Goal: Information Seeking & Learning: Check status

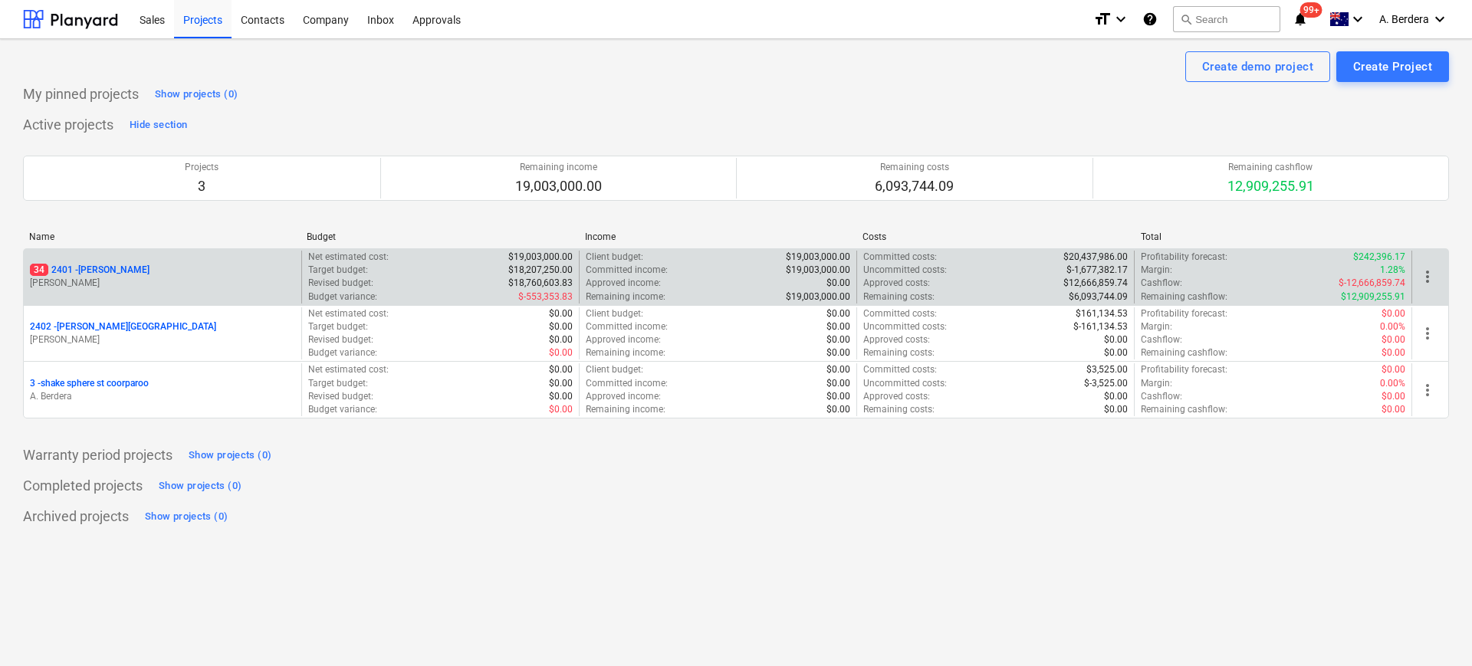
click at [266, 277] on p "[PERSON_NAME]" at bounding box center [162, 283] width 265 height 13
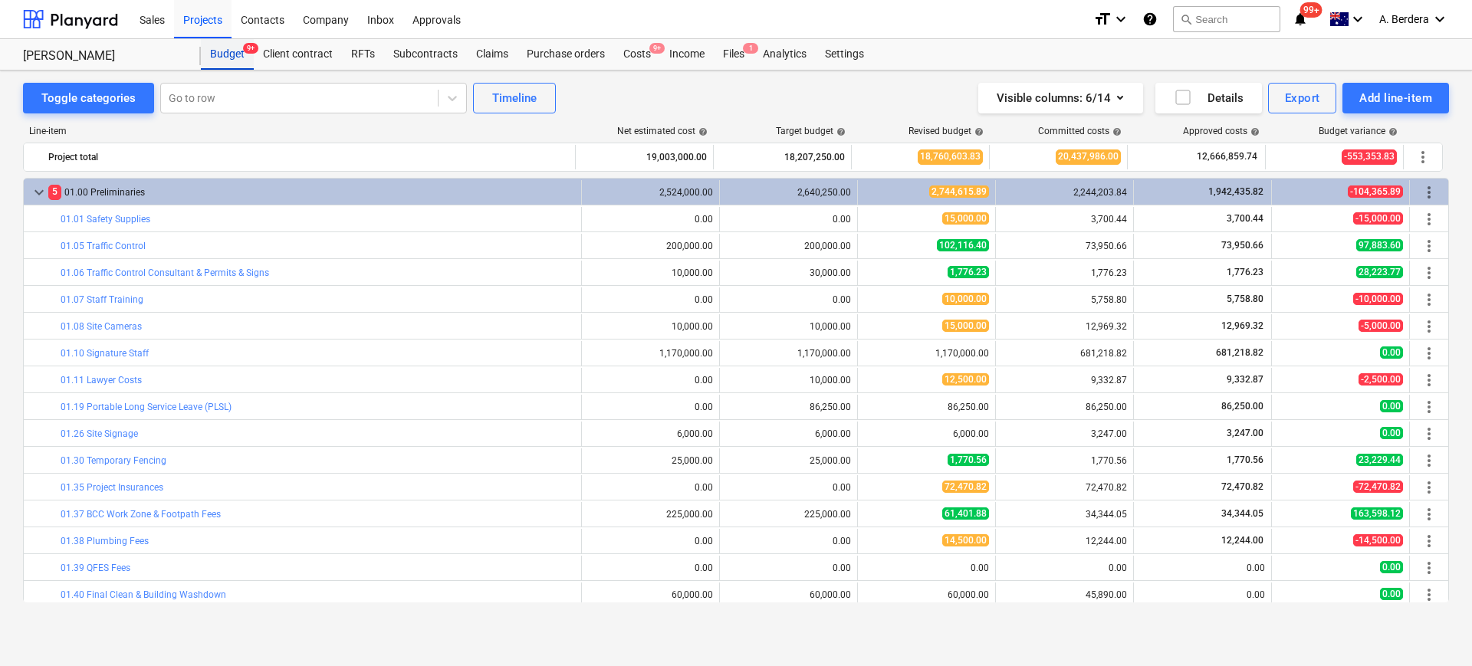
click at [243, 51] on span "9+" at bounding box center [250, 48] width 15 height 11
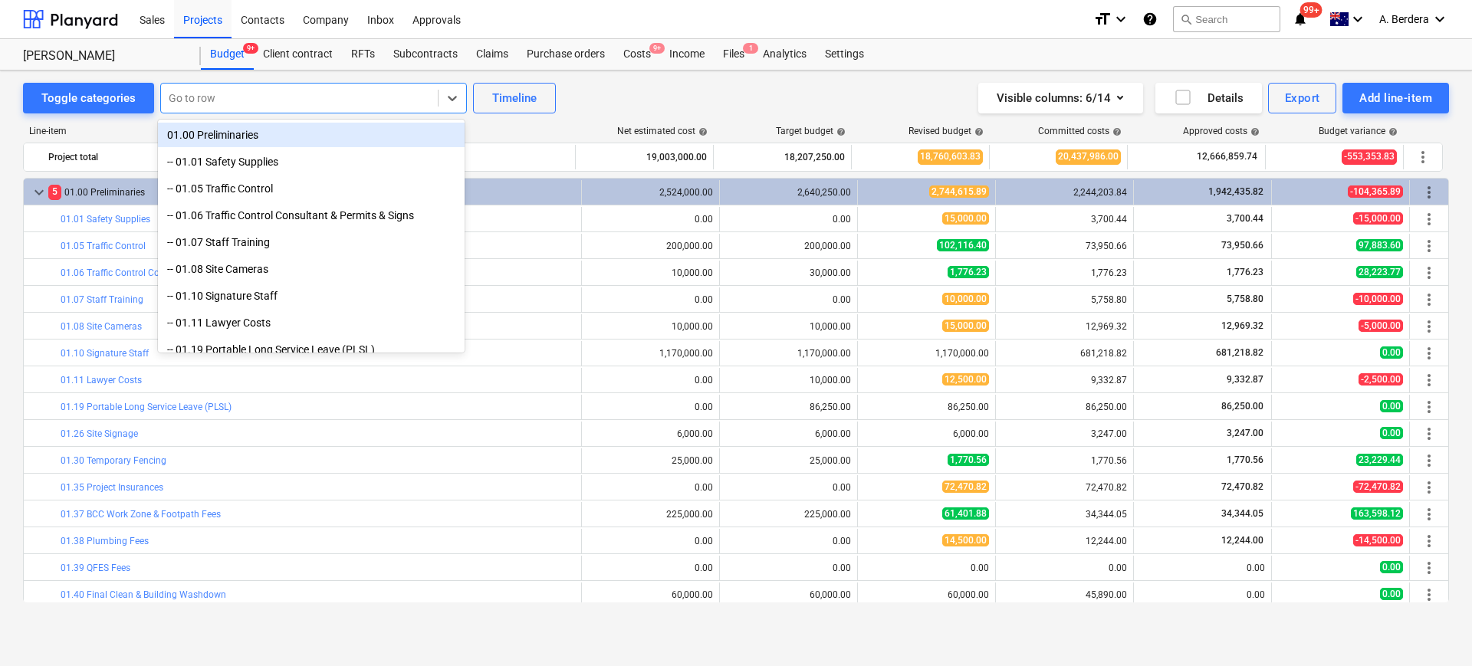
click at [344, 91] on div at bounding box center [299, 97] width 261 height 15
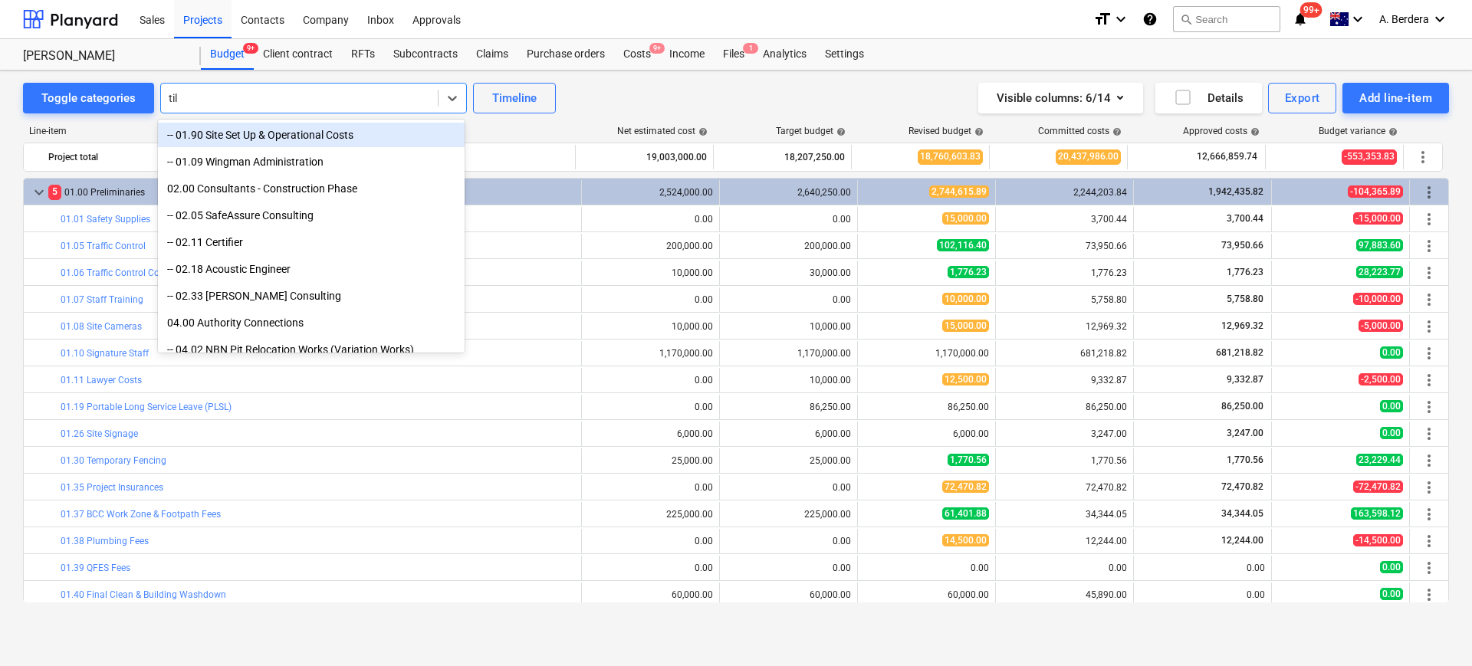
type input "tile"
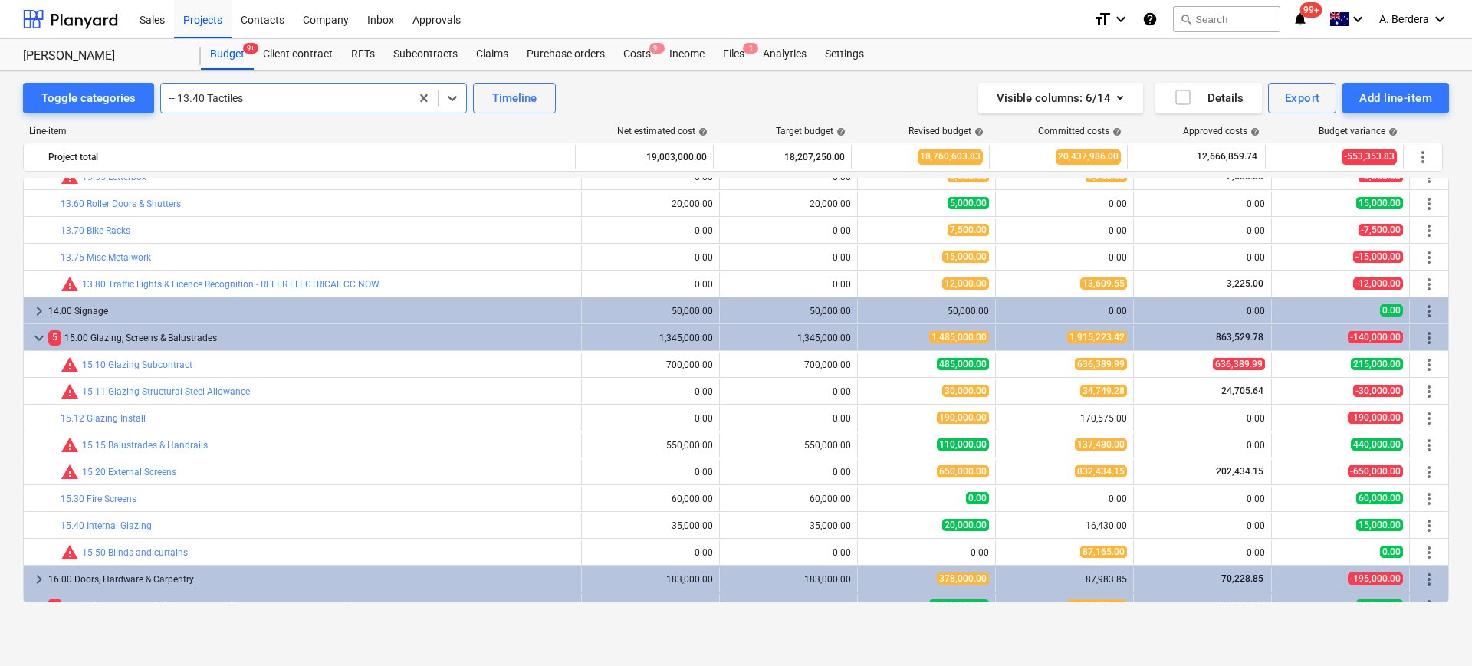
scroll to position [2848, 0]
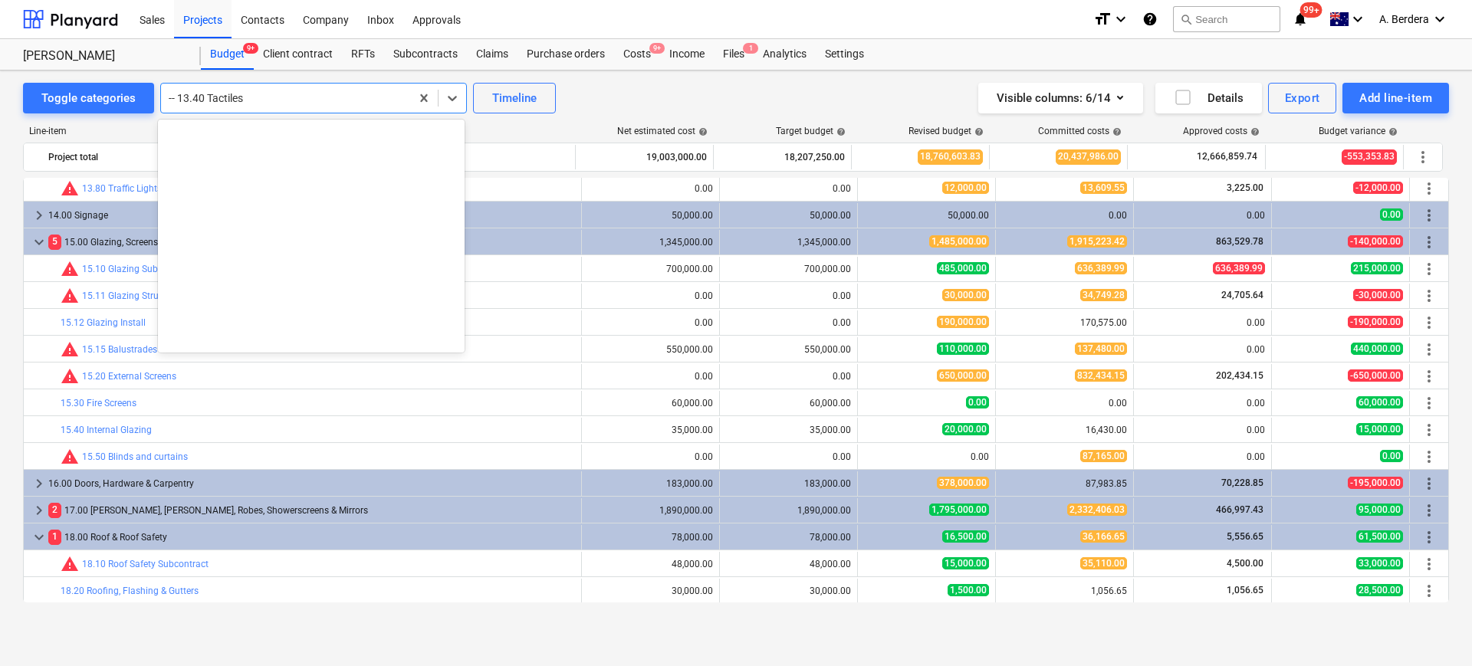
click at [258, 96] on div at bounding box center [286, 97] width 234 height 15
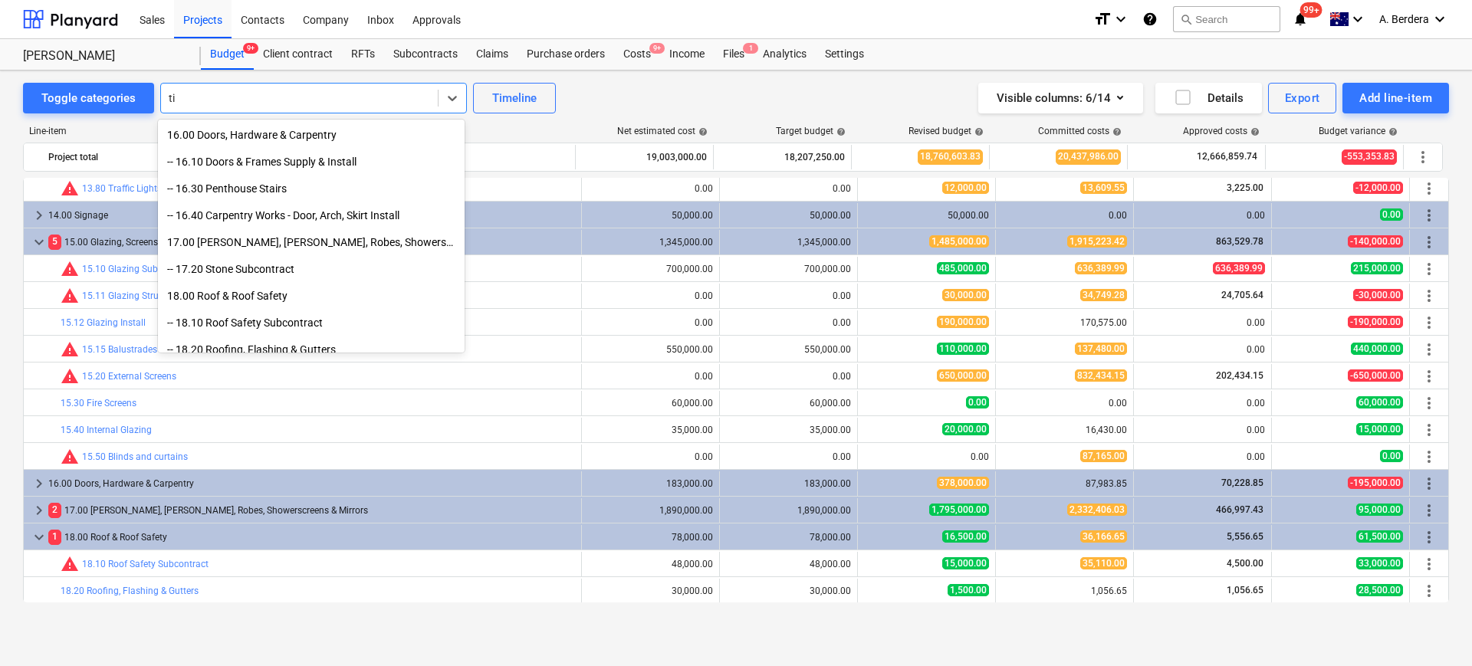
scroll to position [736, 0]
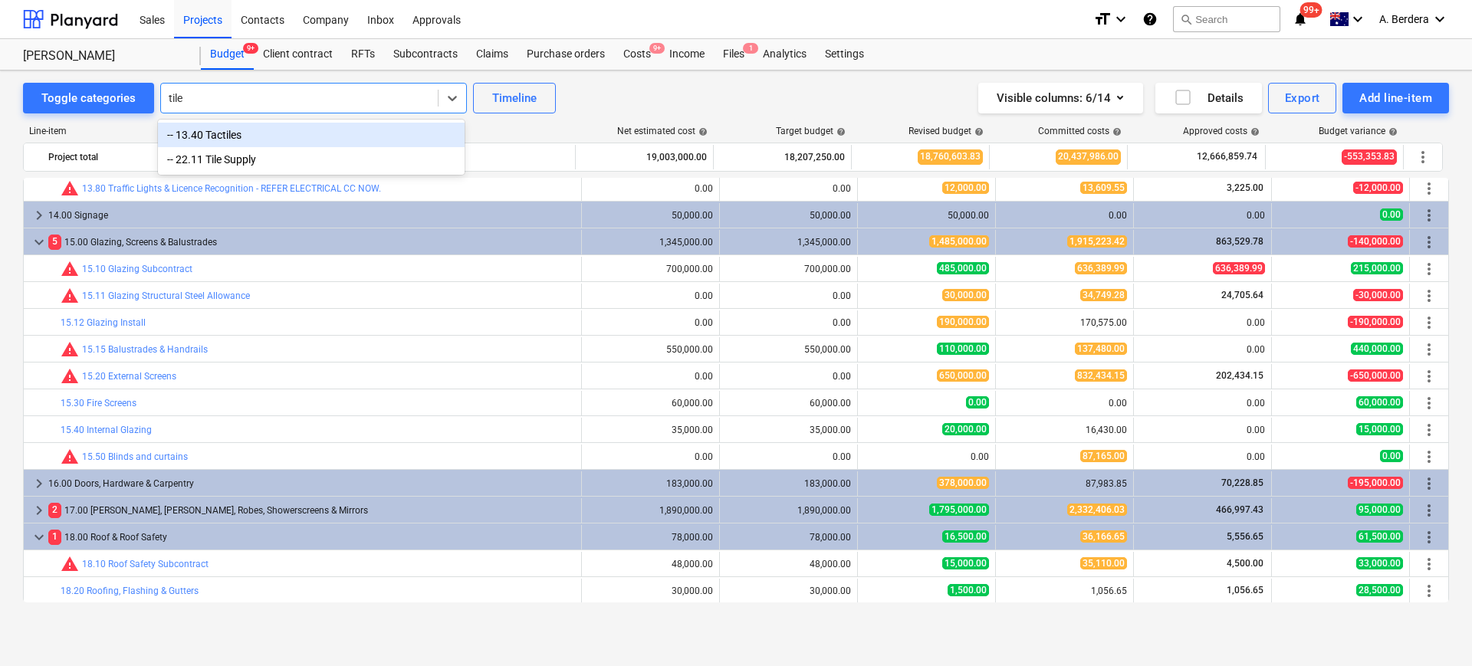
type input "tile"
click at [218, 166] on div "-- 22.11 Tile Supply" at bounding box center [311, 159] width 307 height 25
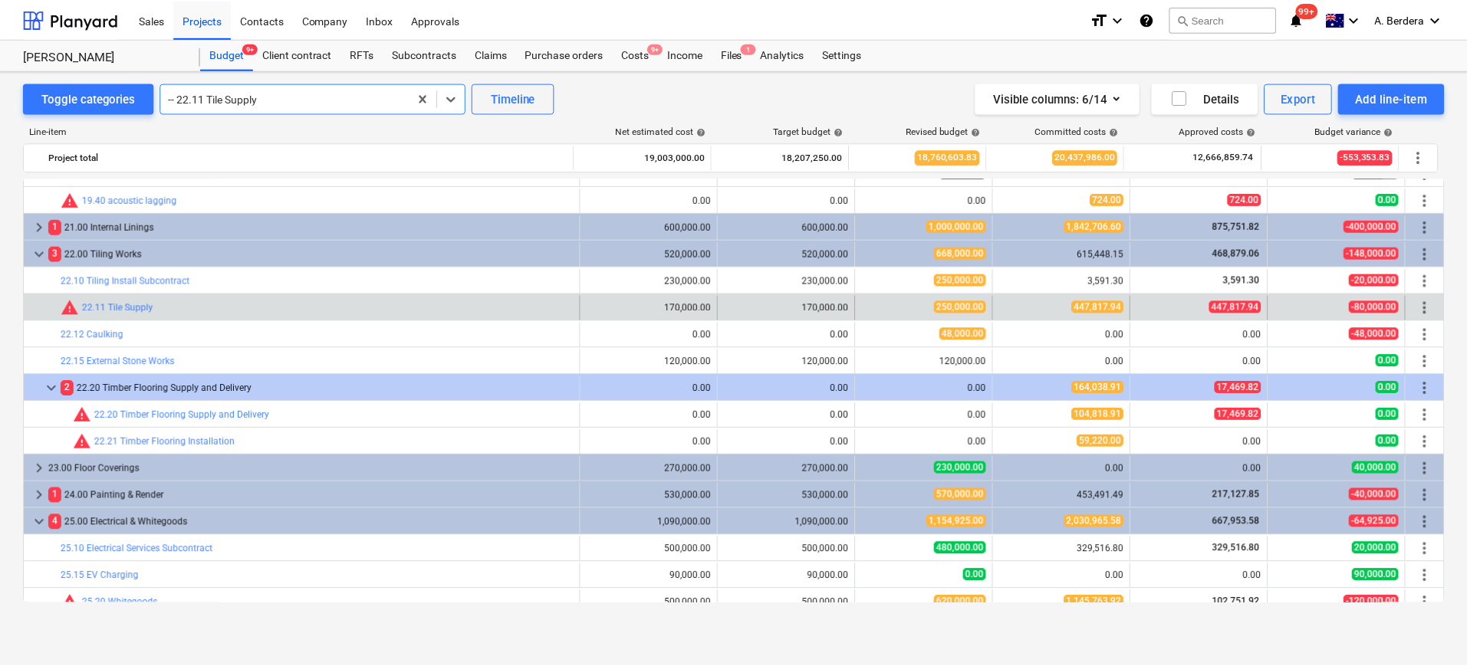
scroll to position [3296, 0]
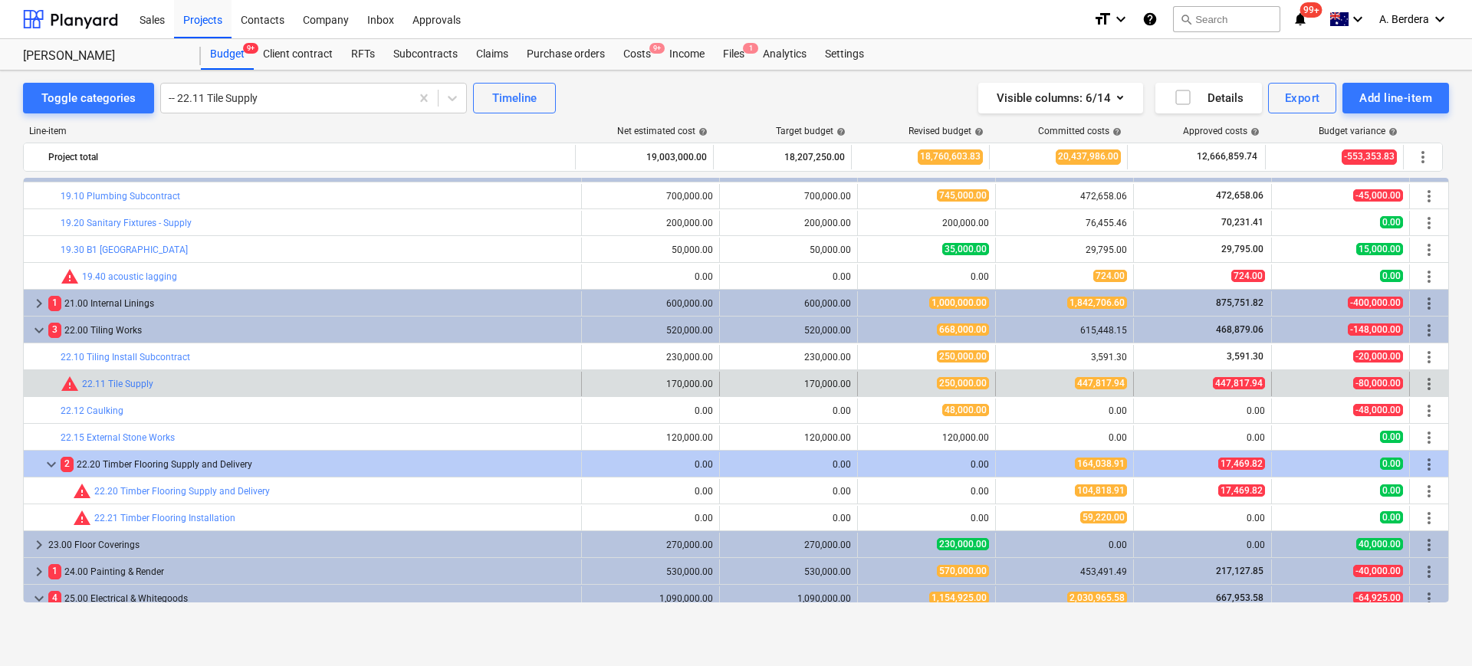
click at [189, 335] on div "3 22.00 Tiling Works" at bounding box center [311, 330] width 527 height 25
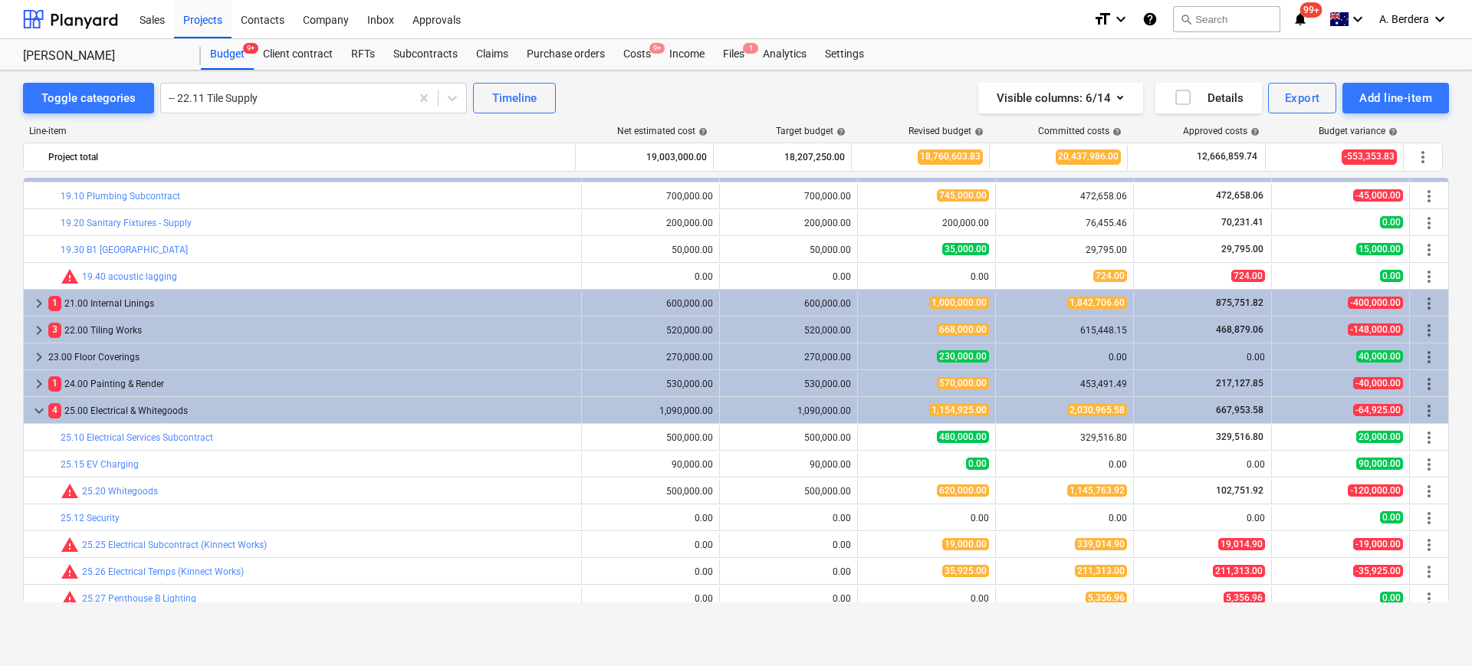
click at [189, 335] on div "3 22.00 Tiling Works" at bounding box center [311, 330] width 527 height 25
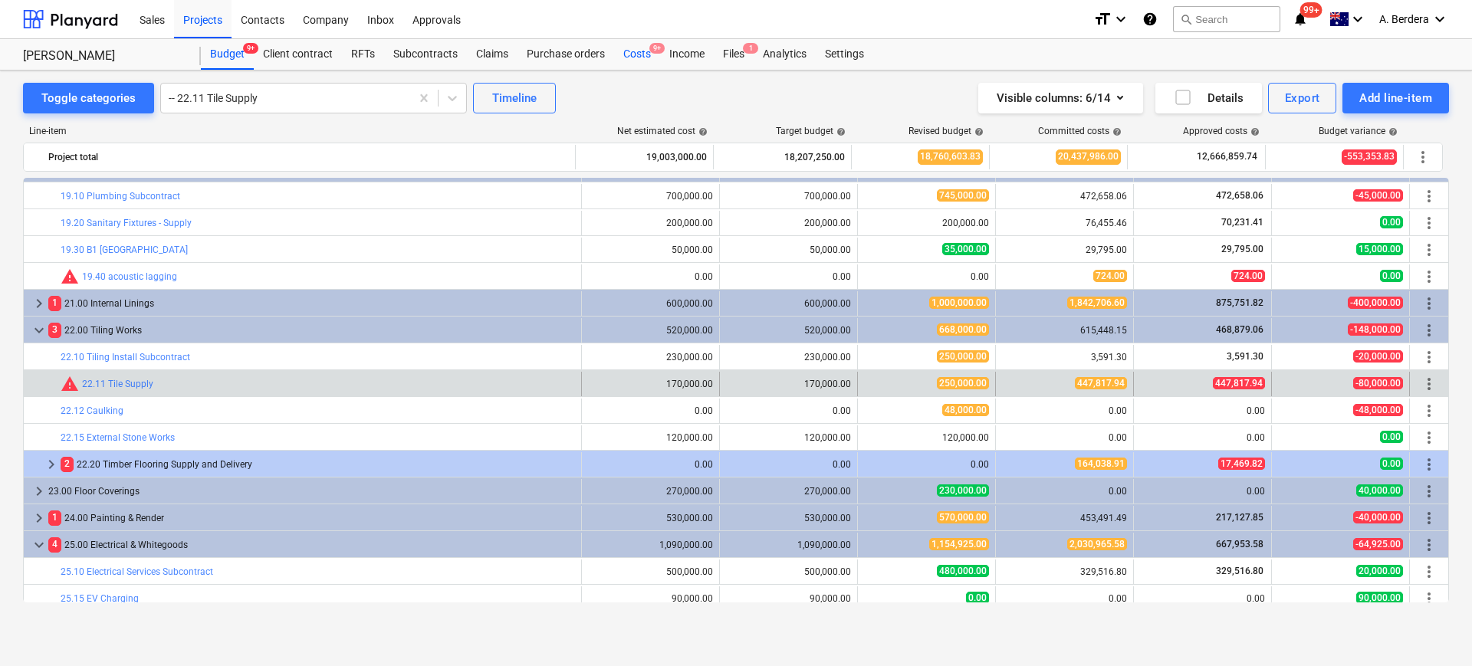
click at [649, 54] on div "Costs 9+" at bounding box center [637, 54] width 46 height 31
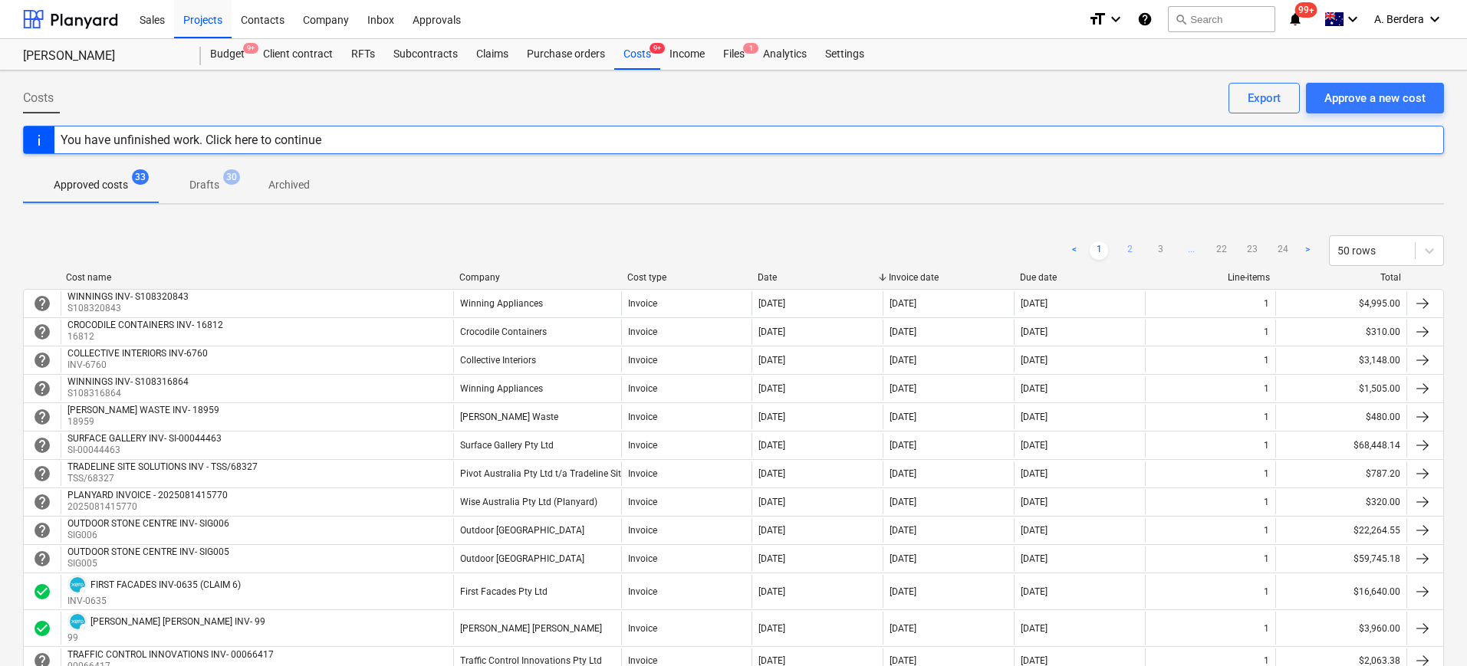
click at [1124, 247] on link "2" at bounding box center [1129, 250] width 18 height 18
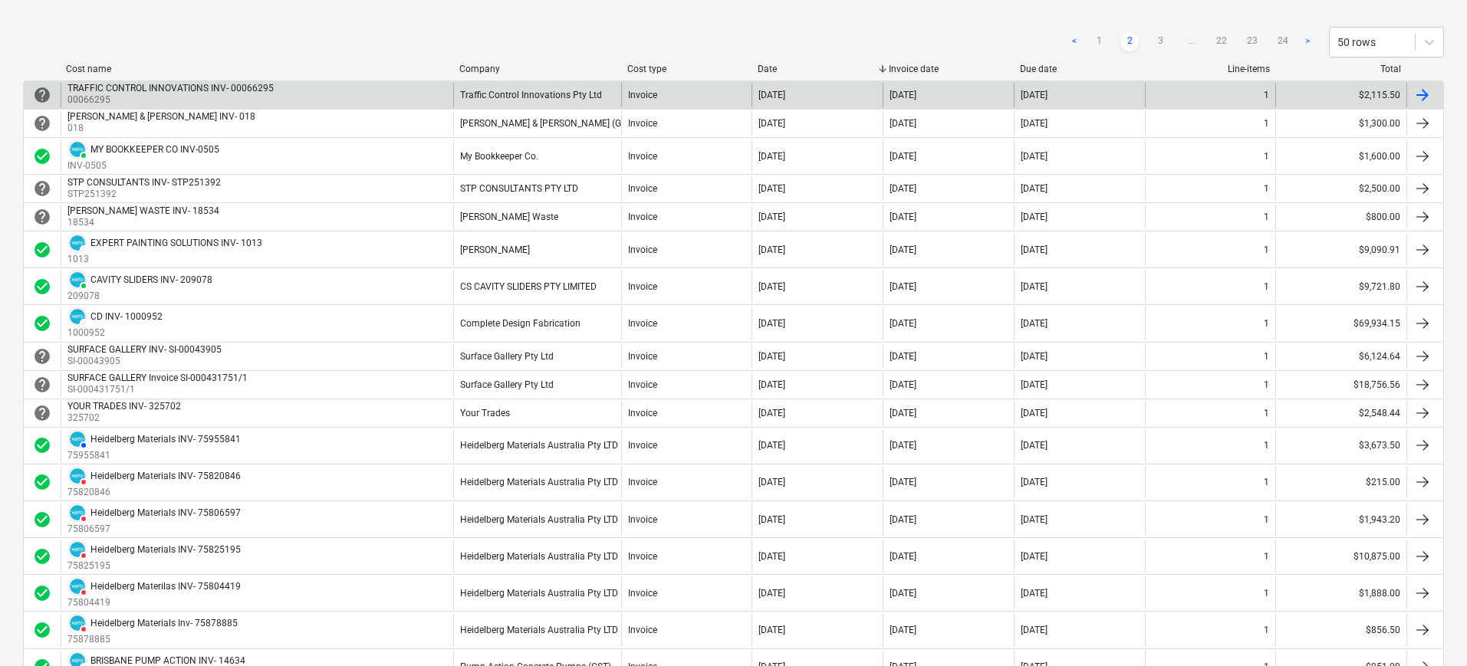
scroll to position [192, 0]
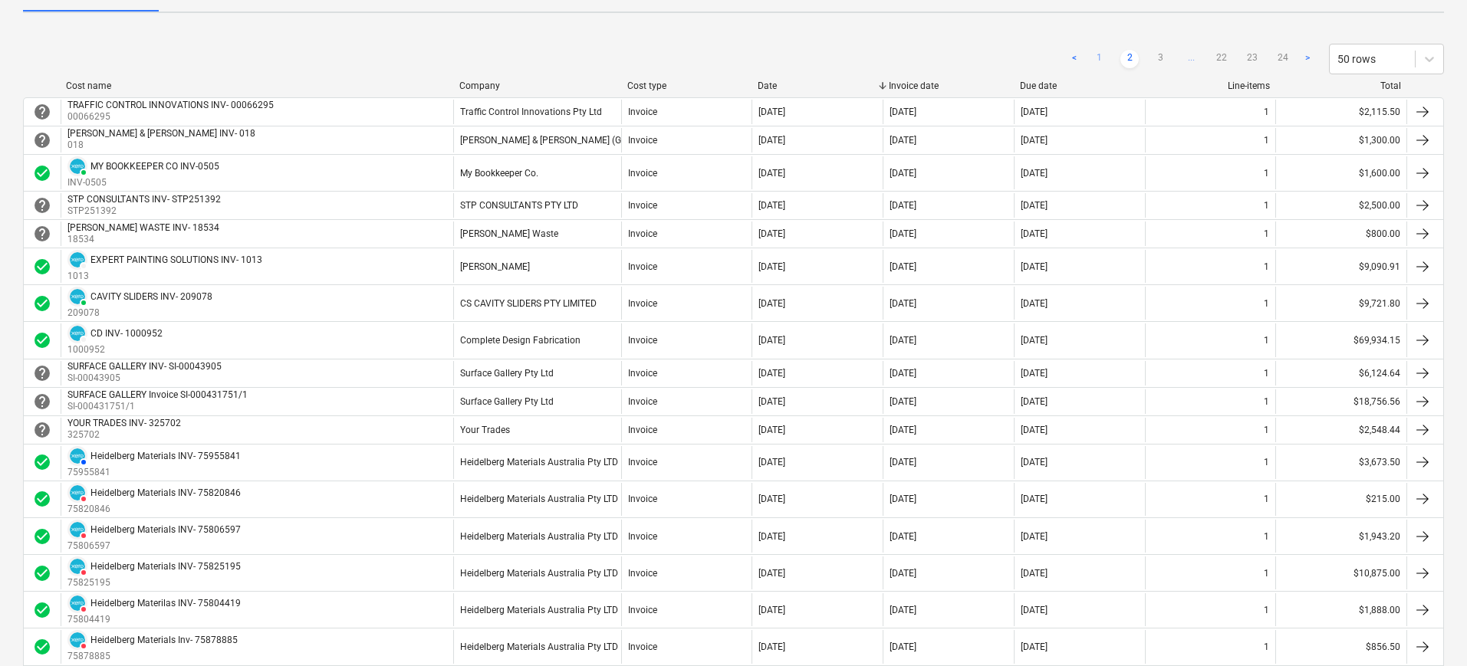
click at [1095, 54] on link "1" at bounding box center [1098, 59] width 18 height 18
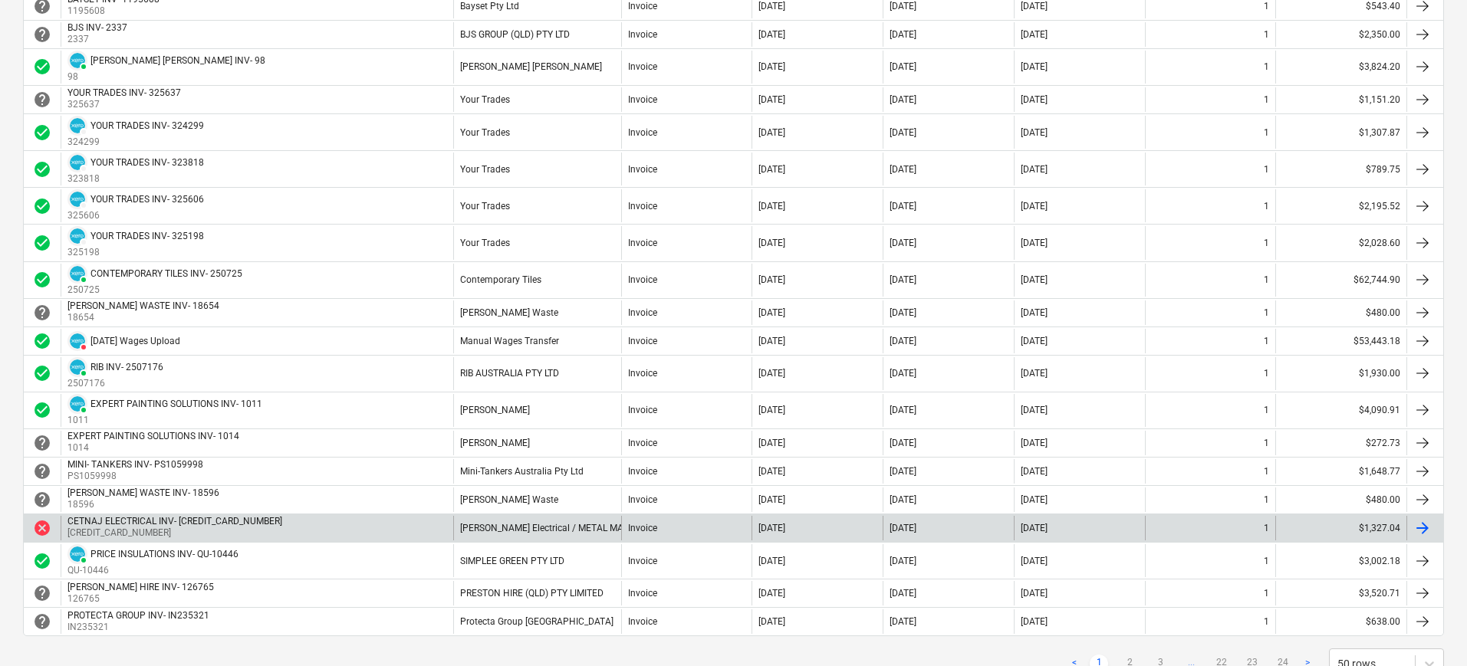
scroll to position [1247, 0]
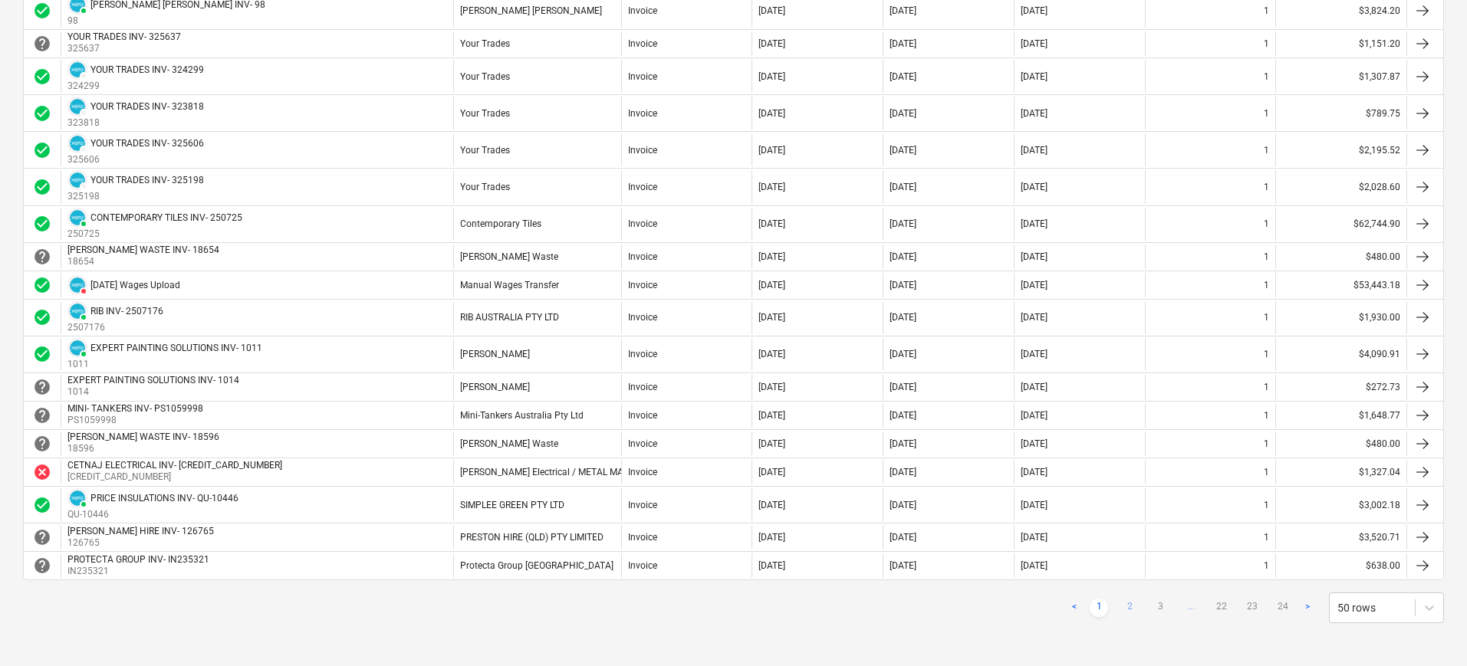
click at [1128, 604] on link "2" at bounding box center [1129, 608] width 18 height 18
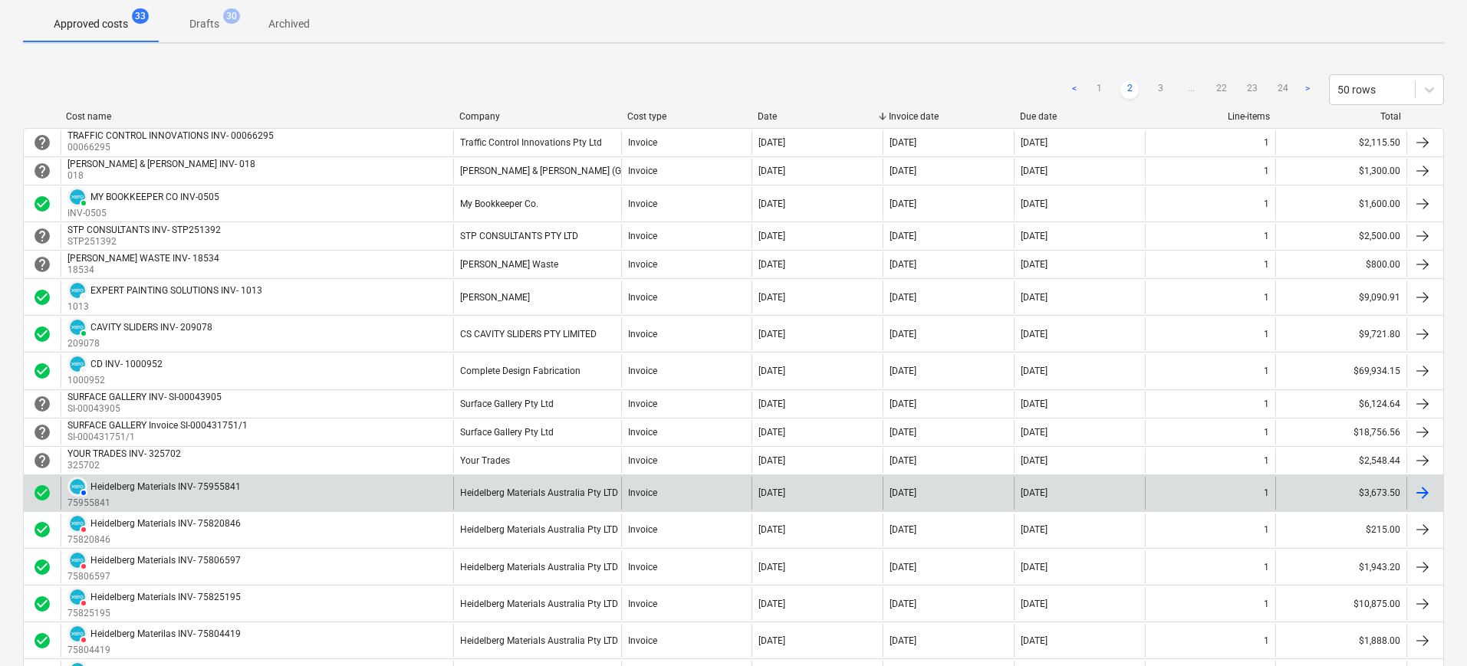
scroll to position [279, 0]
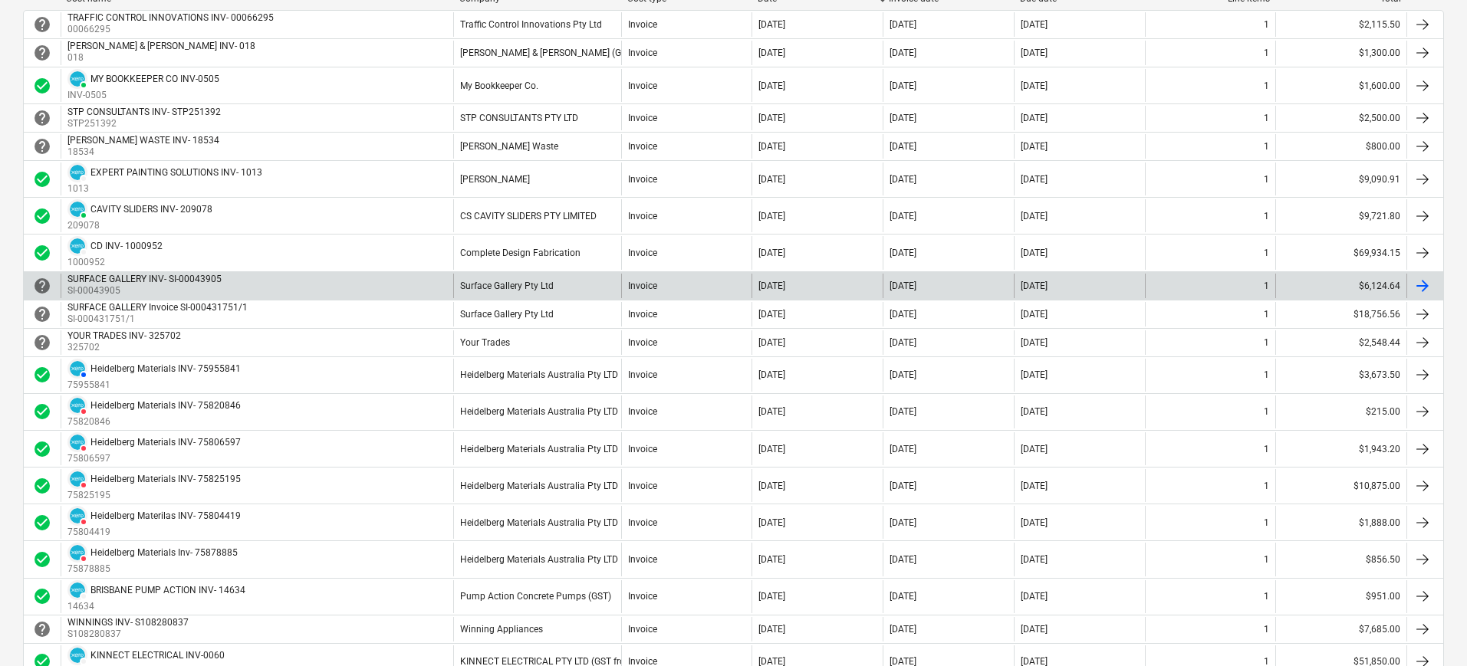
click at [173, 287] on p "SI-00043905" at bounding box center [145, 290] width 157 height 13
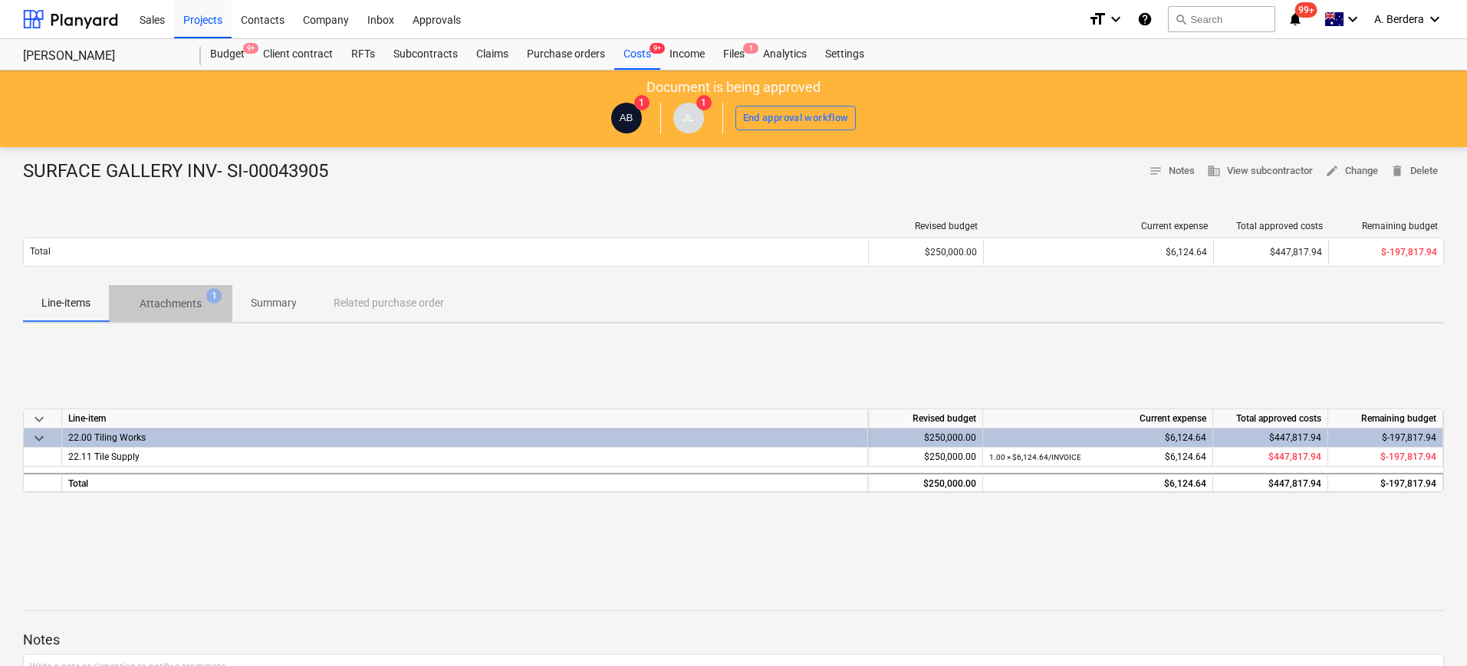
click at [186, 309] on p "Attachments" at bounding box center [171, 304] width 62 height 16
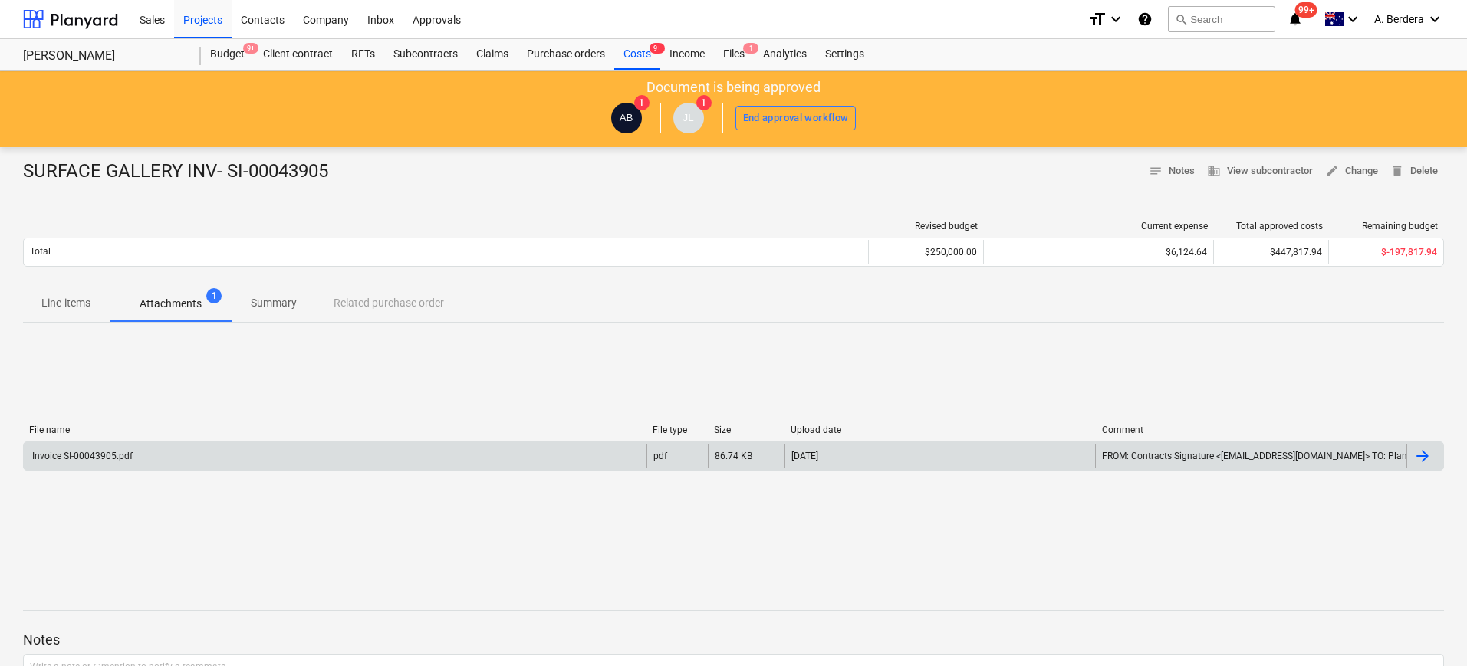
click at [157, 442] on div "Invoice SI-00043905.pdf pdf 86.74 KB [DATE]" at bounding box center [733, 456] width 1421 height 29
click at [166, 461] on div "Invoice SI-00043905.pdf" at bounding box center [335, 456] width 622 height 25
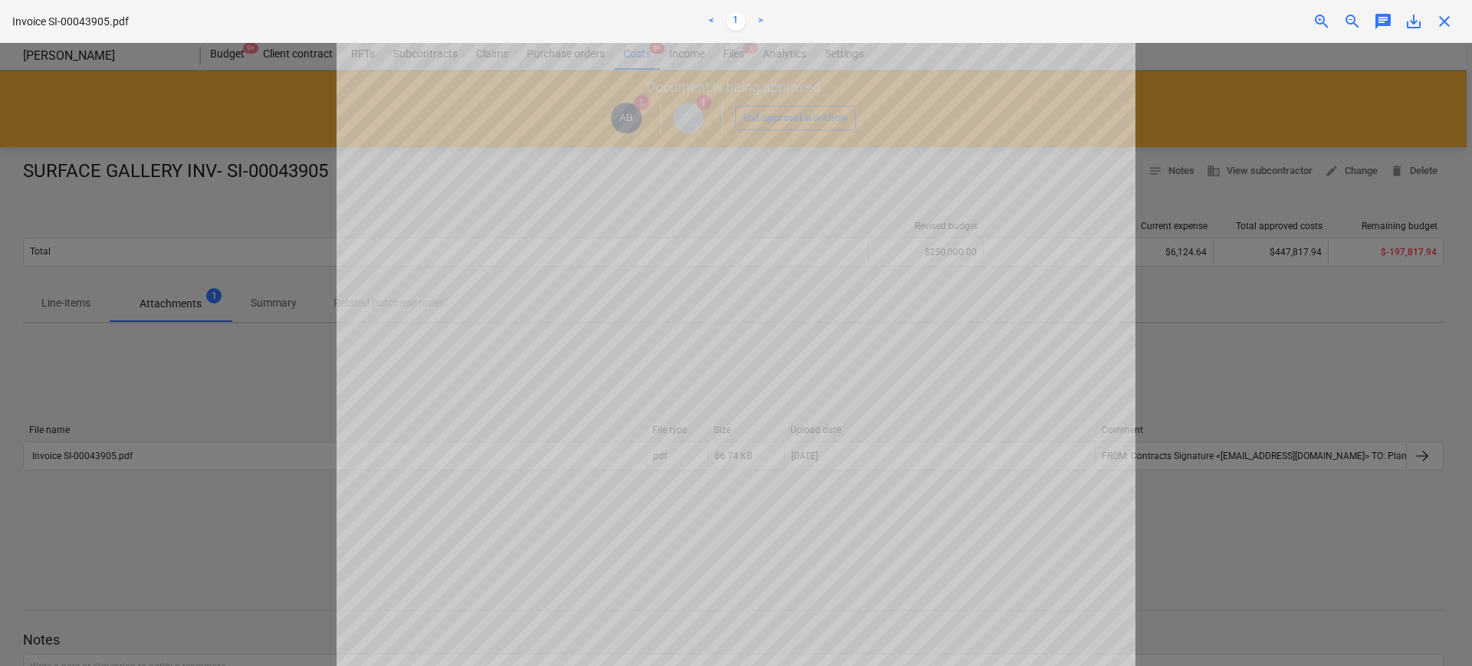
scroll to position [383, 0]
click at [299, 392] on div at bounding box center [736, 354] width 1472 height 623
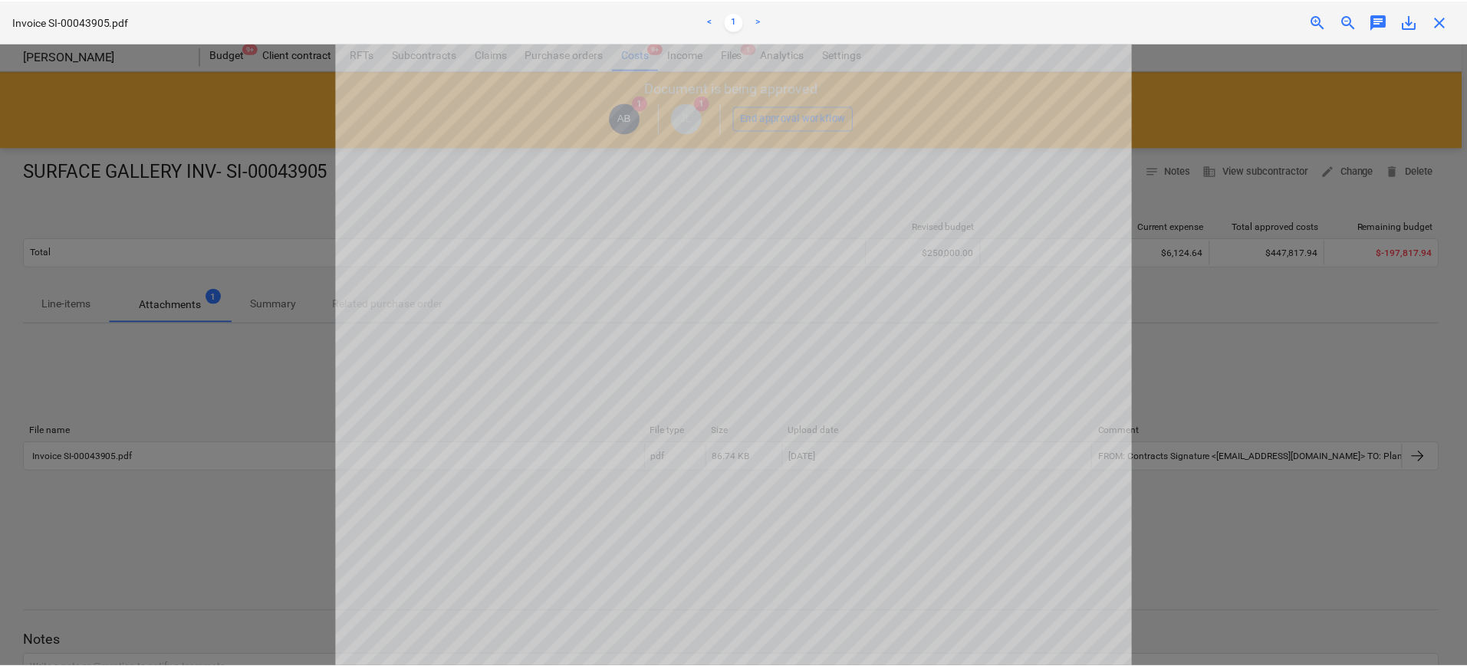
scroll to position [383, 0]
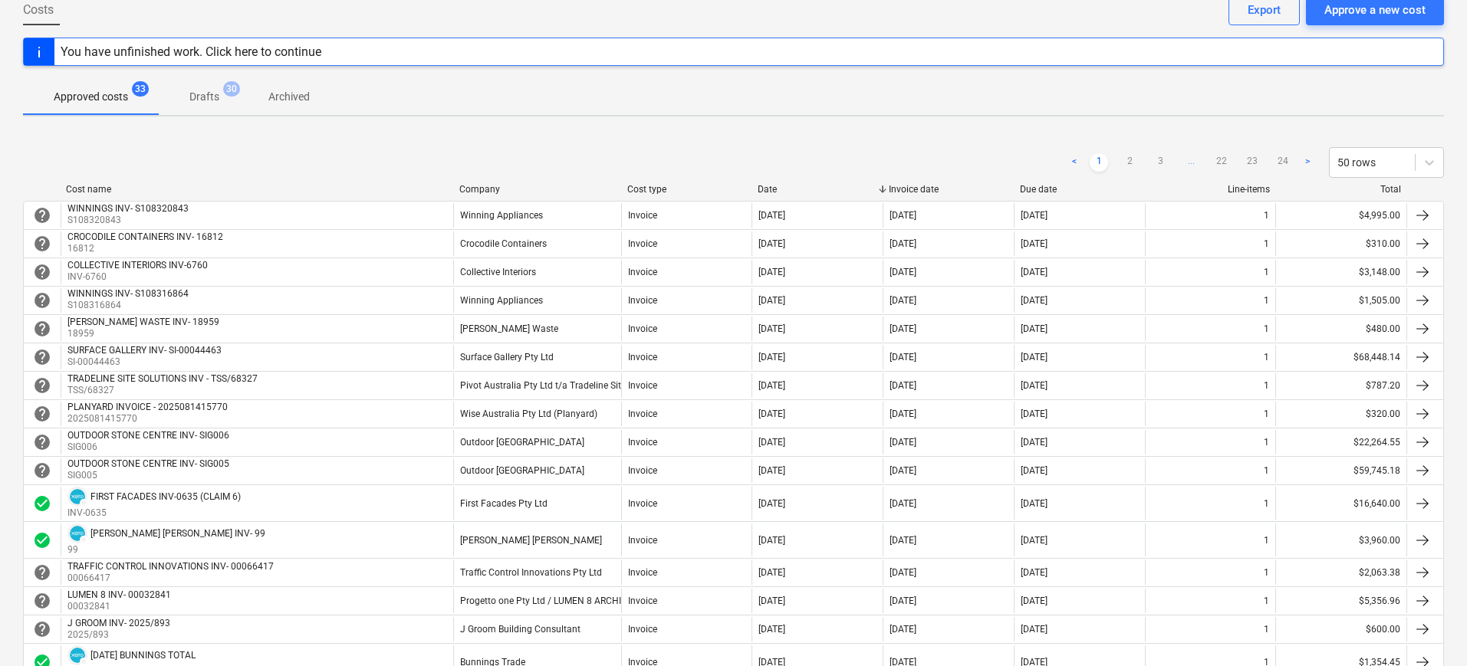
scroll to position [192, 0]
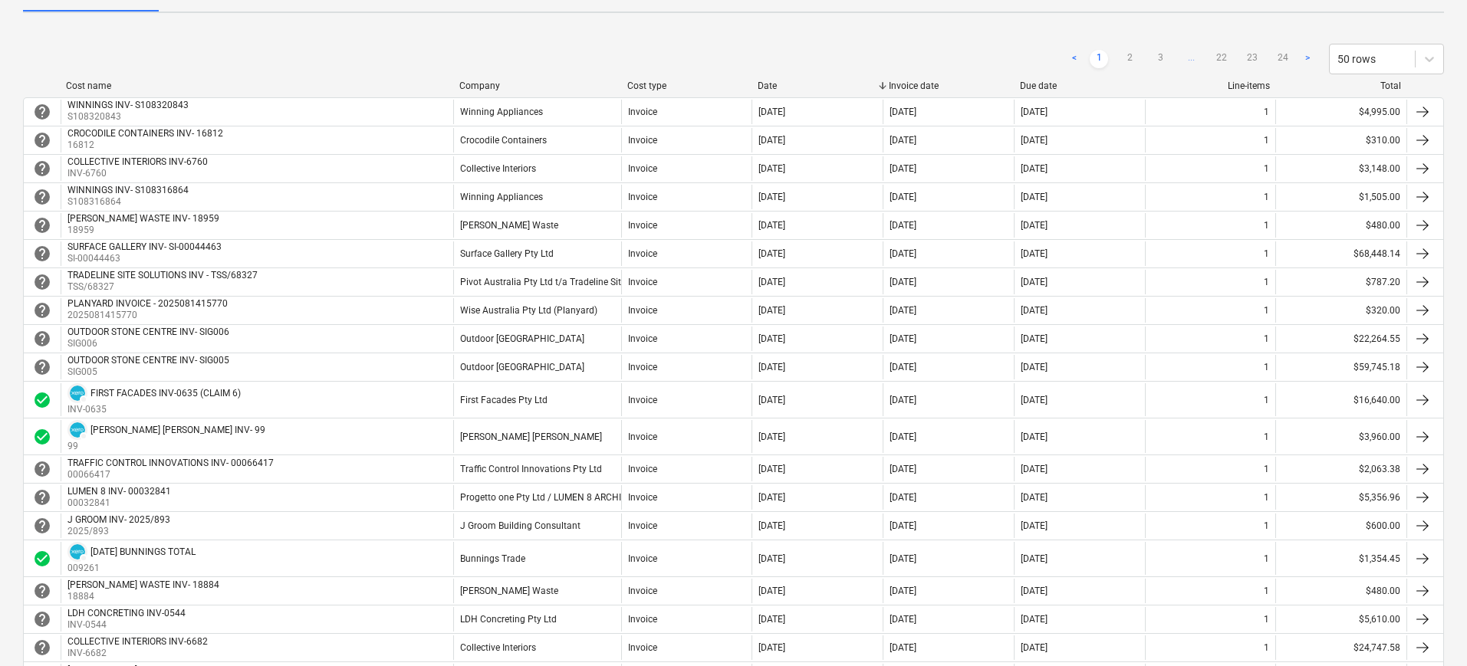
click at [1126, 58] on link "2" at bounding box center [1129, 59] width 18 height 18
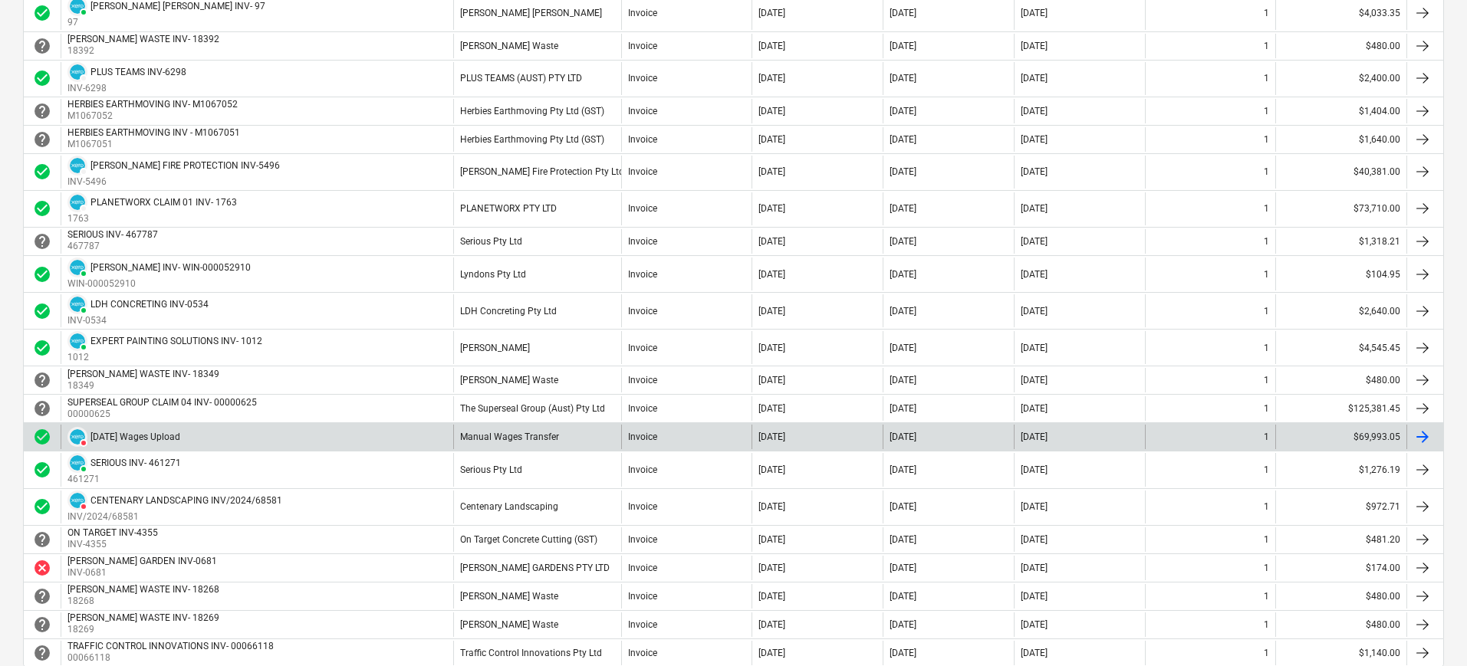
scroll to position [1333, 0]
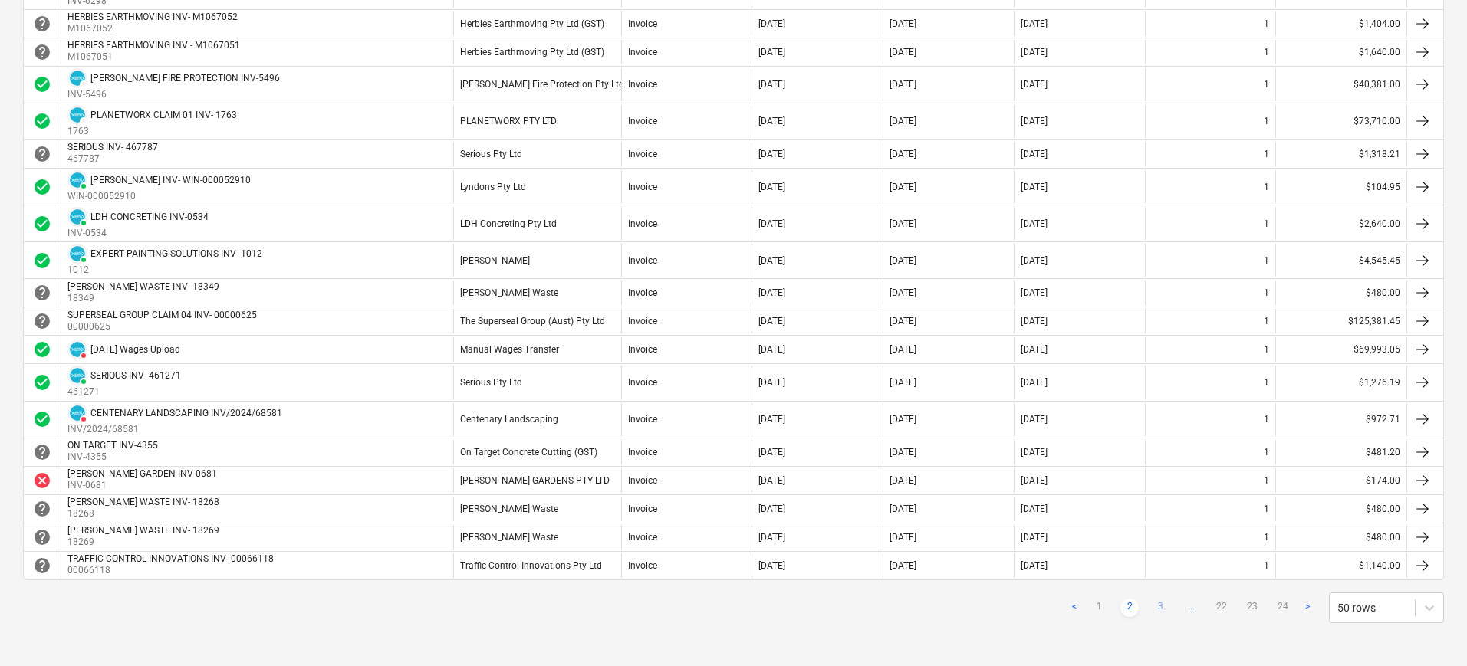
click at [1160, 606] on link "3" at bounding box center [1160, 608] width 18 height 18
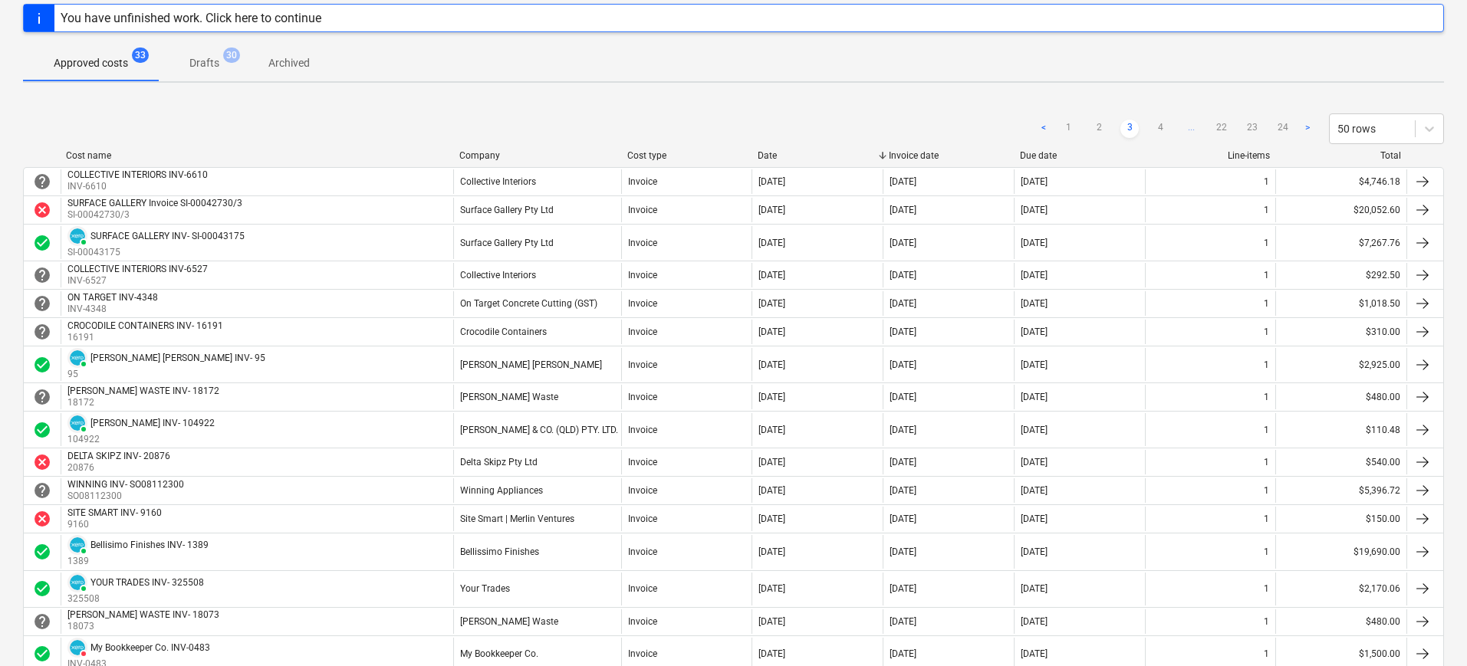
scroll to position [79, 0]
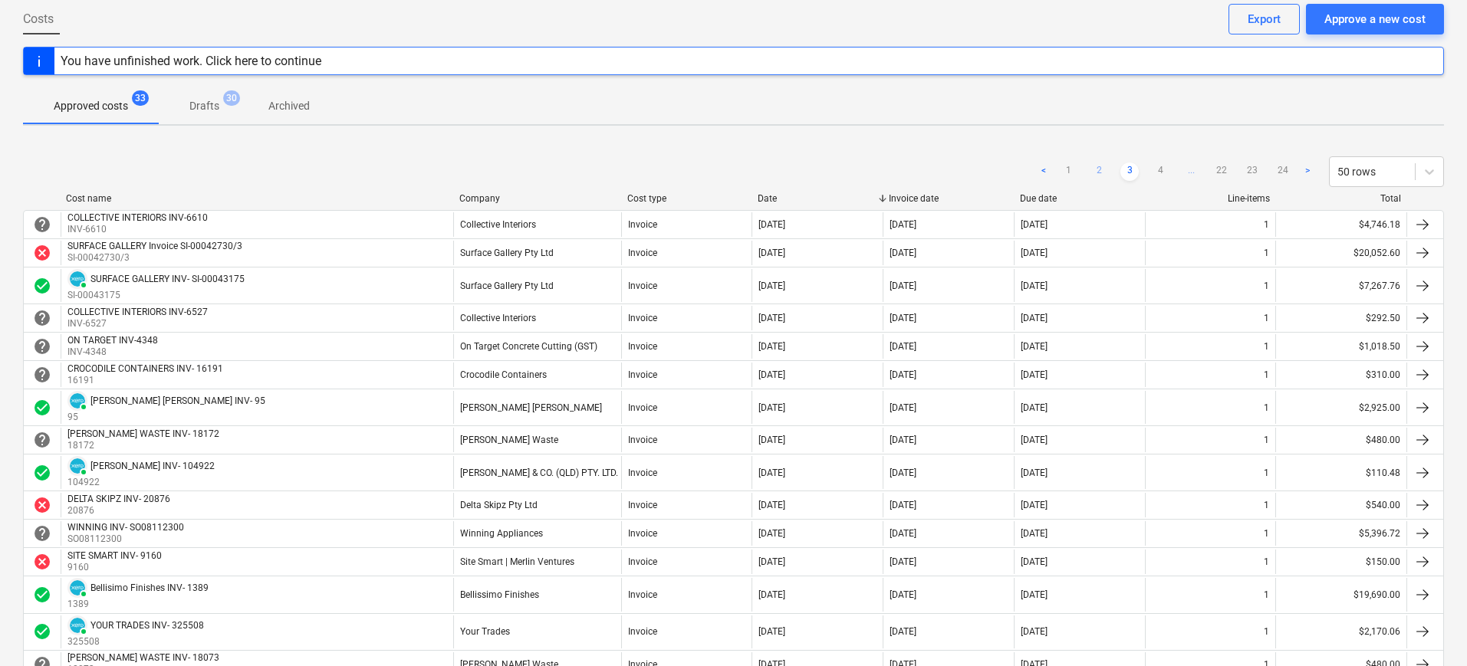
click at [1100, 170] on link "2" at bounding box center [1098, 172] width 18 height 18
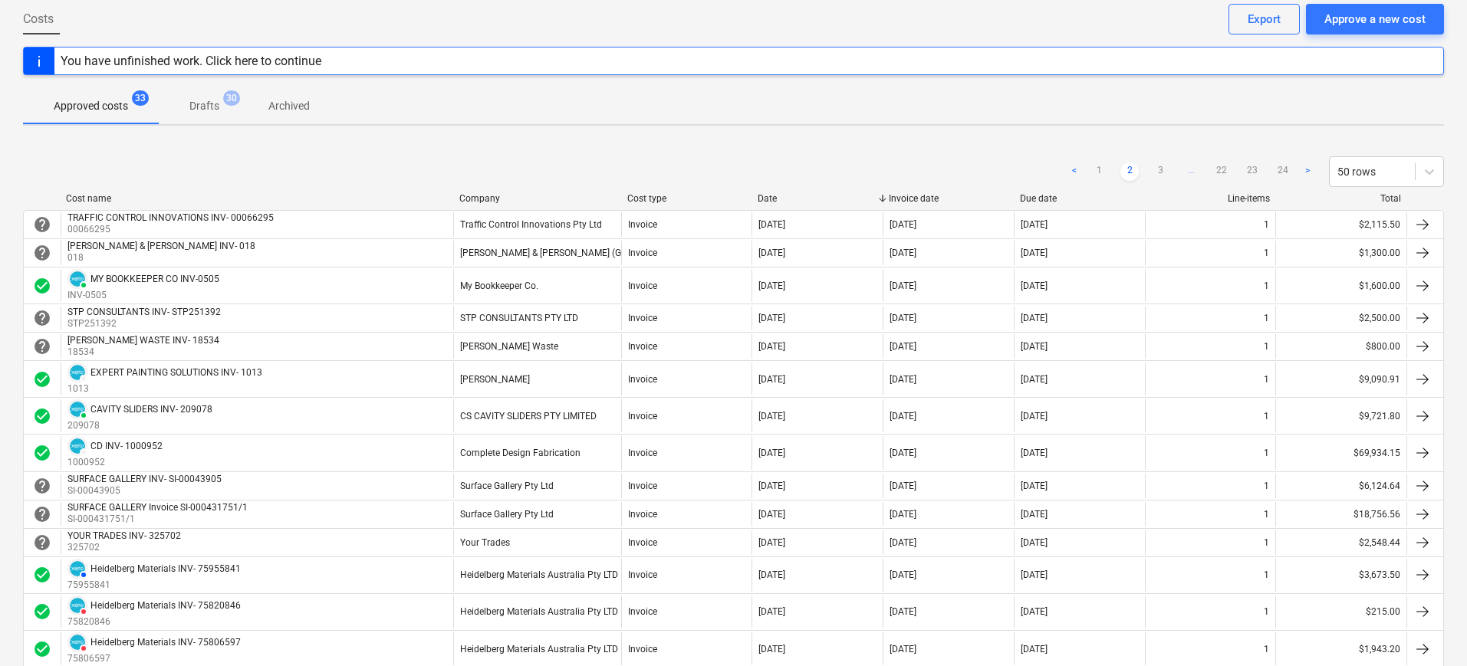
drag, startPoint x: 138, startPoint y: 100, endPoint x: 135, endPoint y: 90, distance: 10.4
click at [137, 100] on span "33" at bounding box center [140, 97] width 17 height 15
click at [120, 113] on p "Approved costs" at bounding box center [91, 106] width 74 height 16
click at [203, 106] on p "Drafts" at bounding box center [204, 106] width 30 height 16
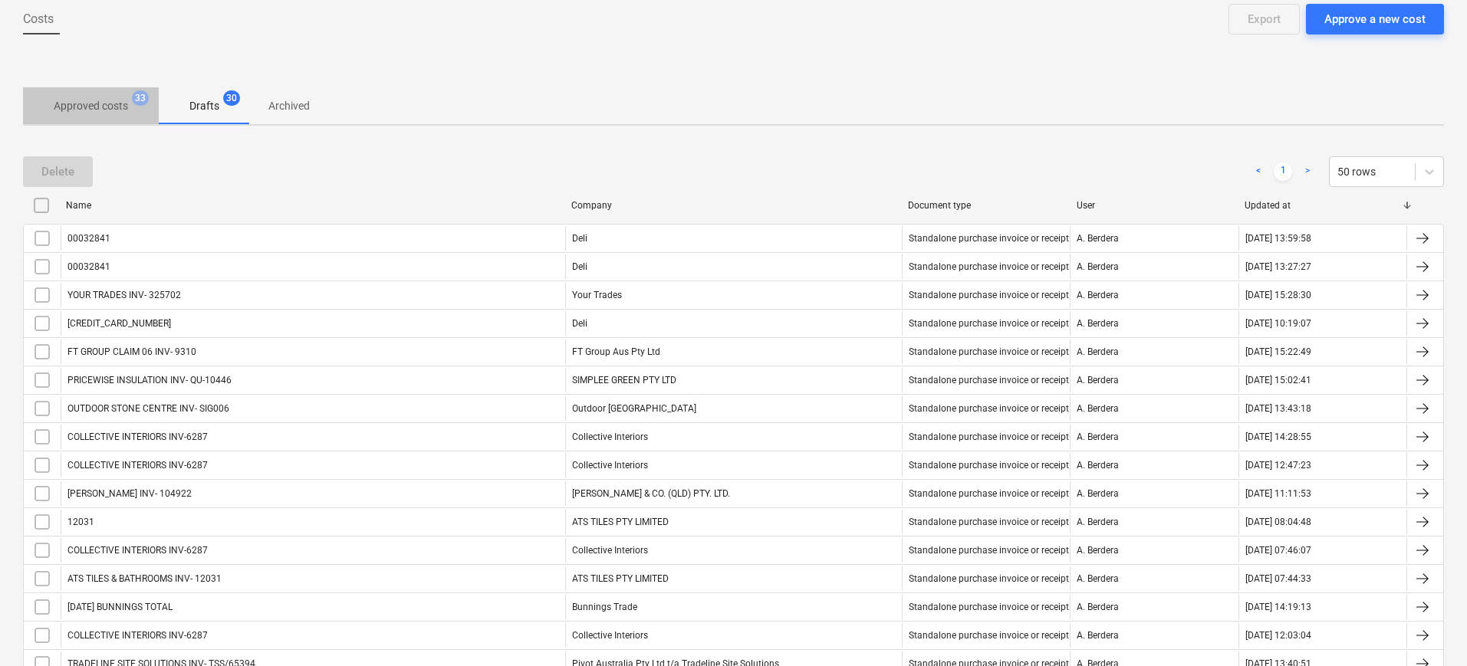
click at [114, 100] on p "Approved costs" at bounding box center [91, 106] width 74 height 16
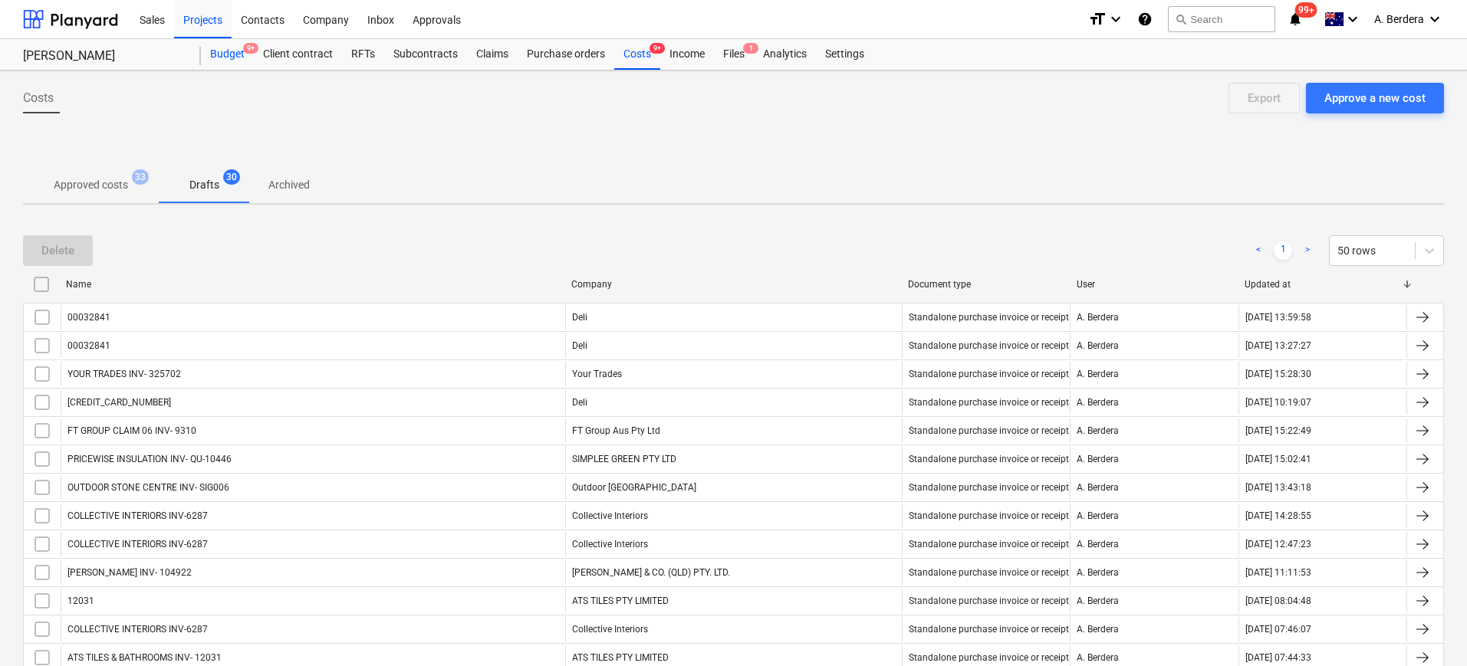
click at [232, 44] on div "Budget 9+" at bounding box center [227, 54] width 53 height 31
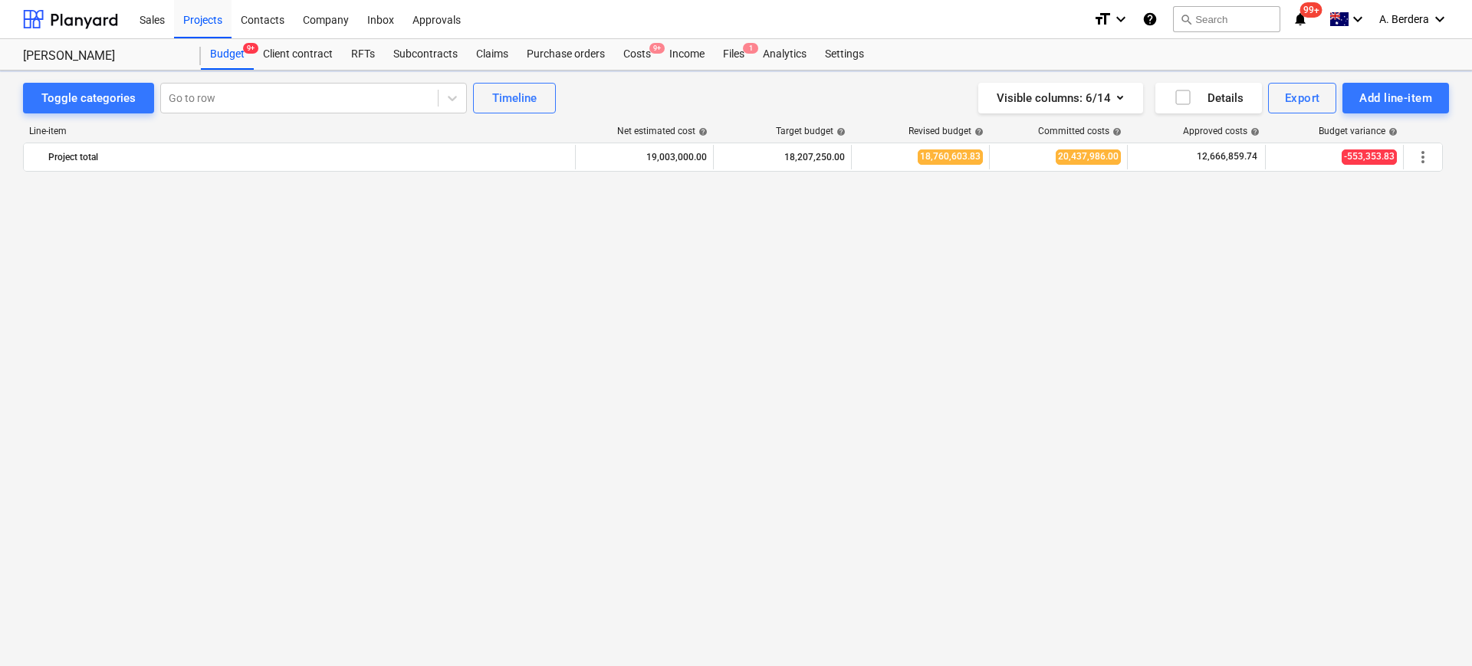
scroll to position [3296, 0]
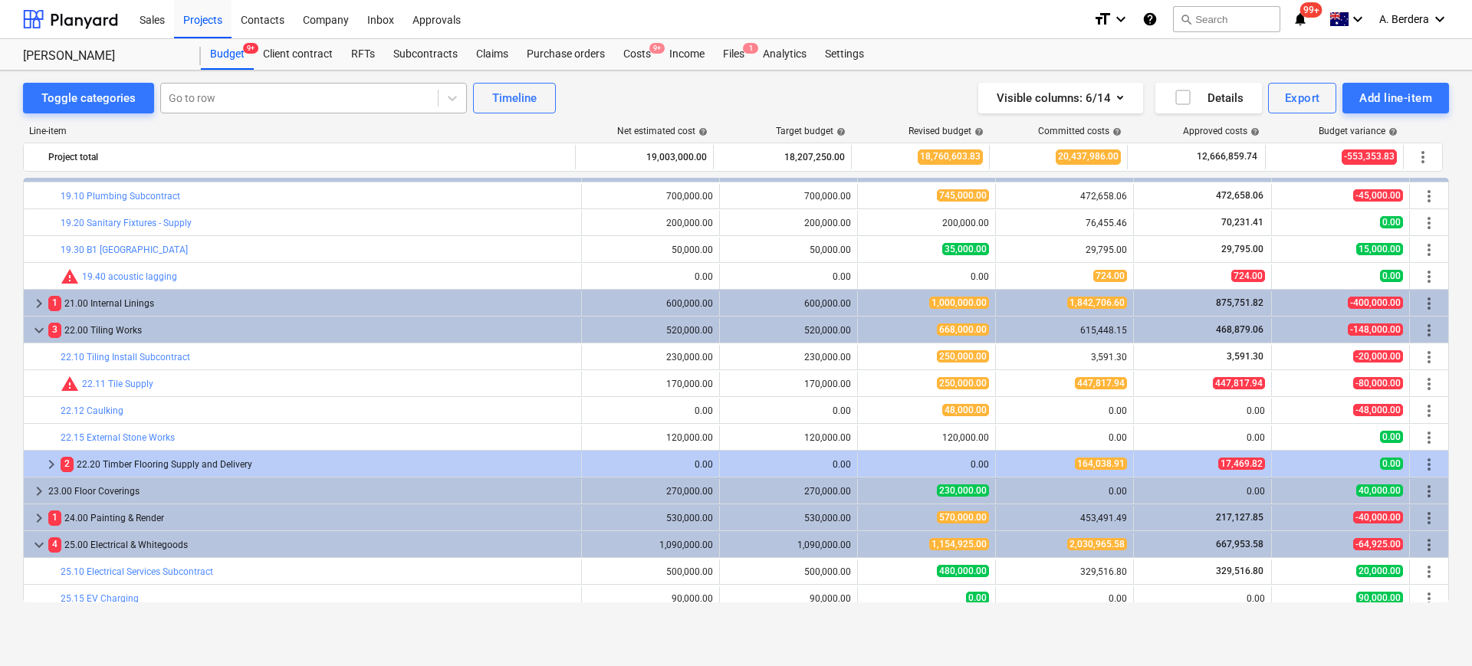
click at [292, 97] on div at bounding box center [299, 97] width 261 height 15
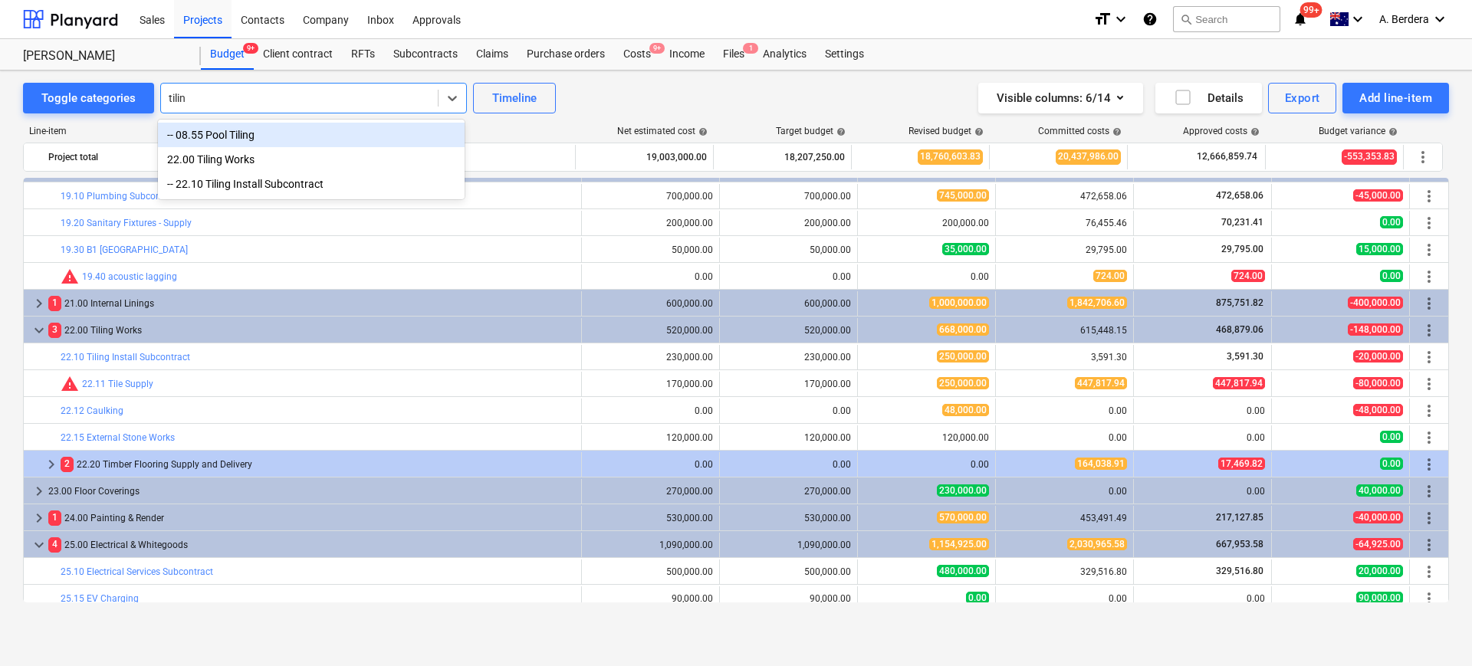
type input "tiling"
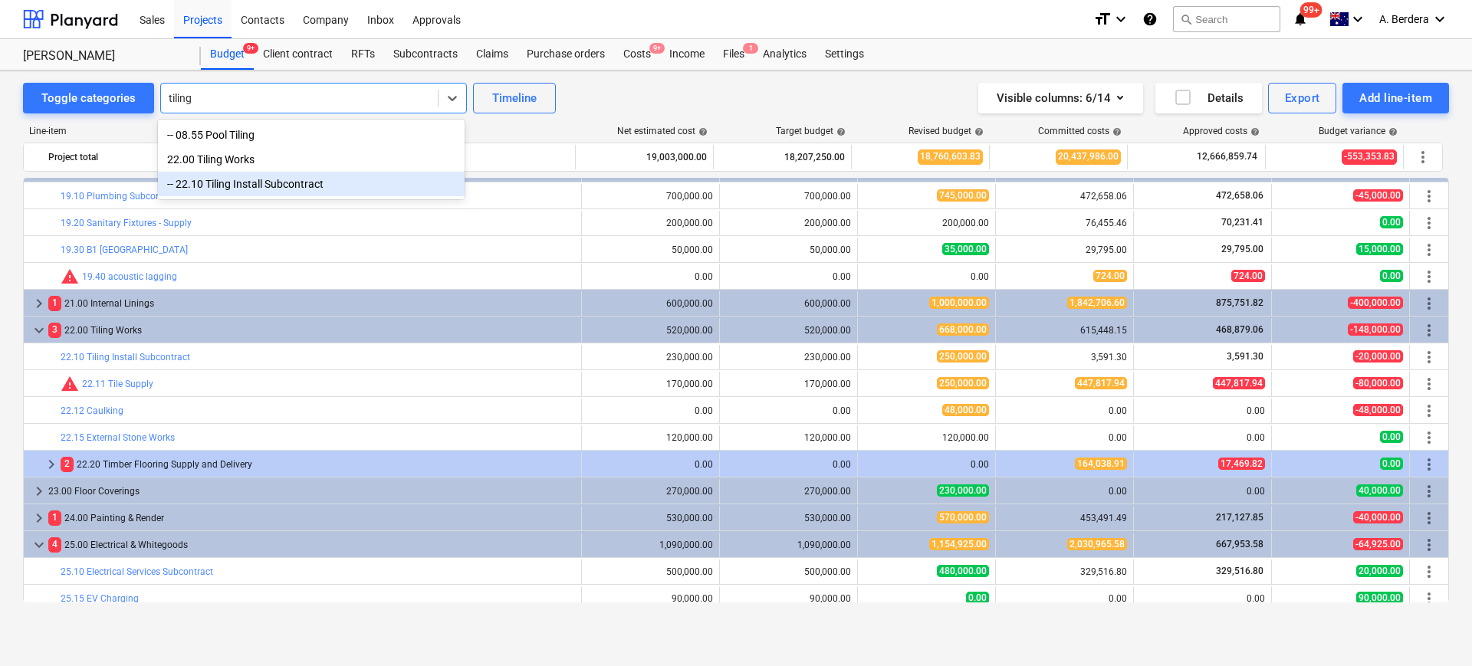
click at [274, 186] on div "-- 22.10 Tiling Install Subcontract" at bounding box center [311, 184] width 307 height 25
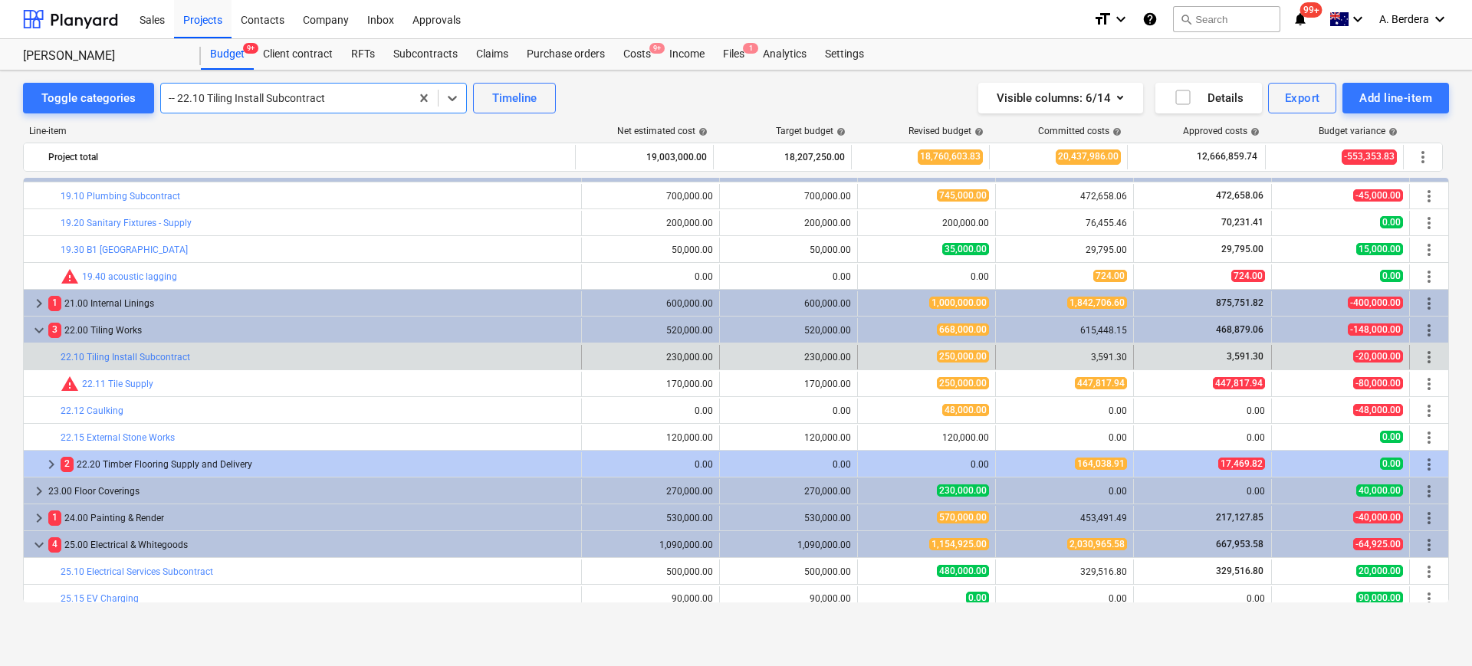
scroll to position [3461, 0]
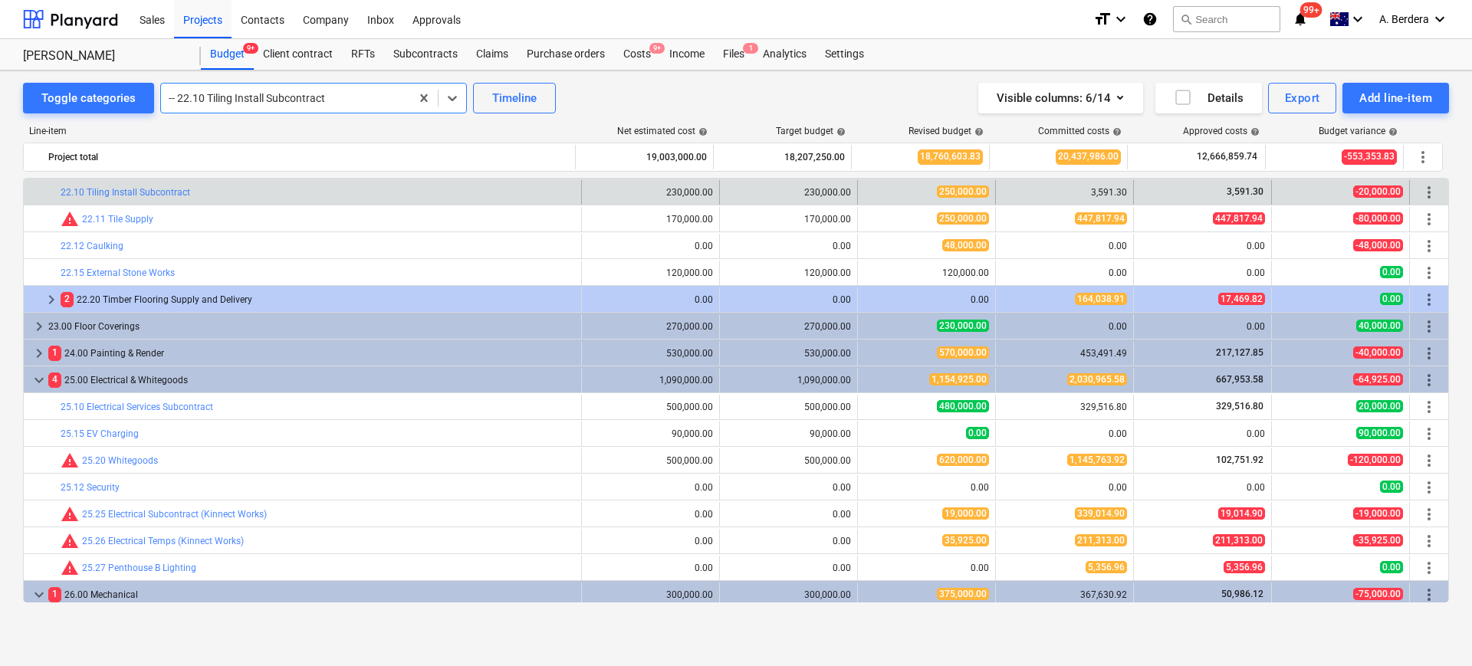
click at [336, 184] on div "bar_chart 22.10 Tiling Install Subcontract" at bounding box center [318, 192] width 514 height 25
click at [1420, 197] on span "more_vert" at bounding box center [1429, 192] width 18 height 18
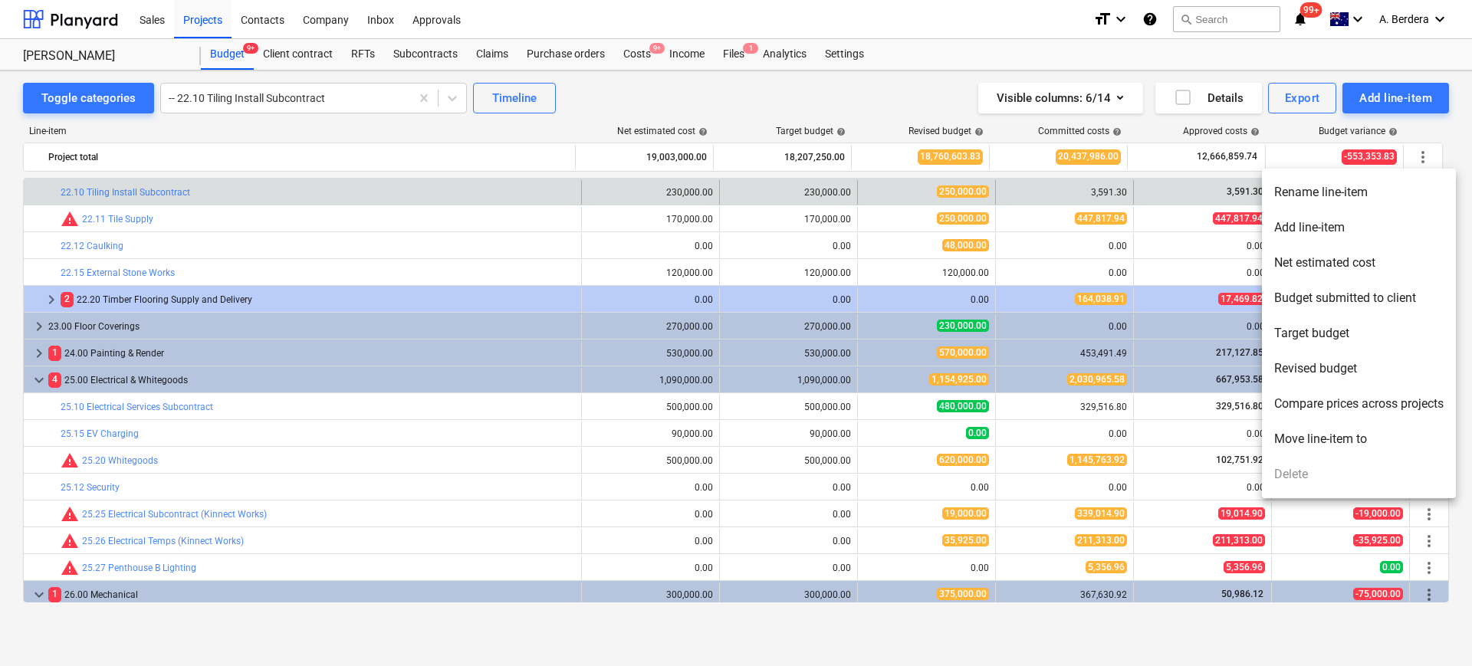
click at [403, 172] on div at bounding box center [736, 333] width 1472 height 666
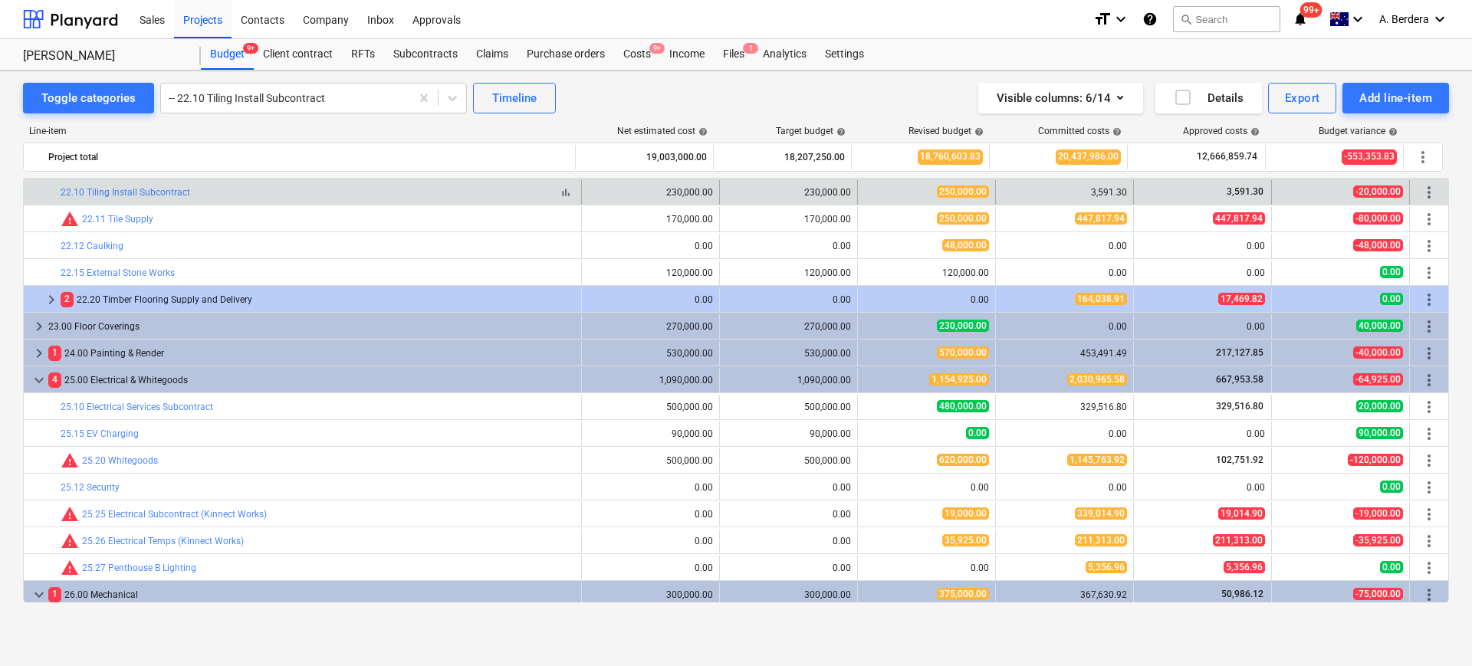
click at [408, 195] on div "bar_chart 22.10 Tiling Install Subcontract" at bounding box center [318, 192] width 514 height 11
click at [563, 186] on span "bar_chart" at bounding box center [566, 192] width 12 height 12
